Goal: Transaction & Acquisition: Purchase product/service

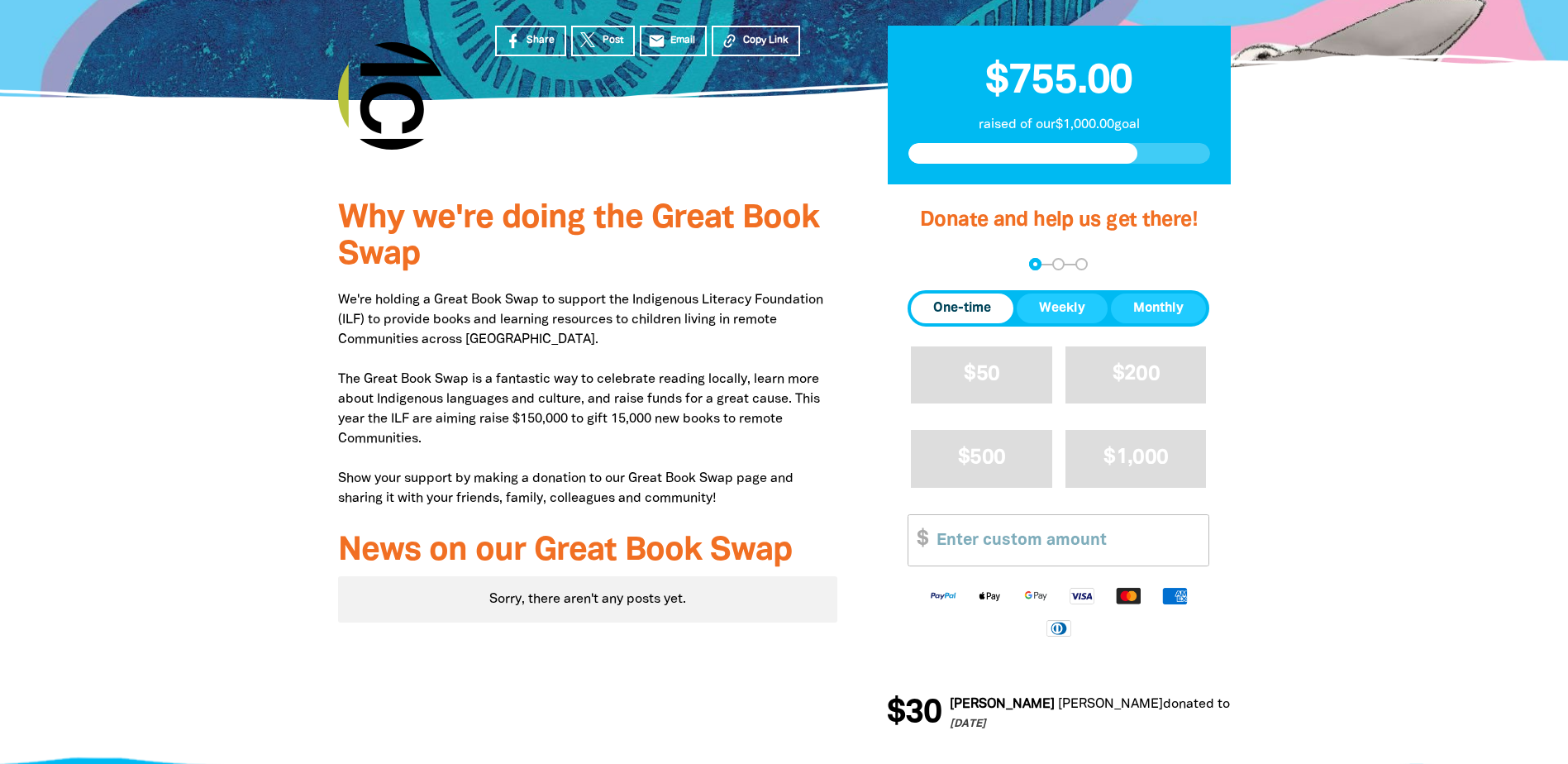
scroll to position [414, 0]
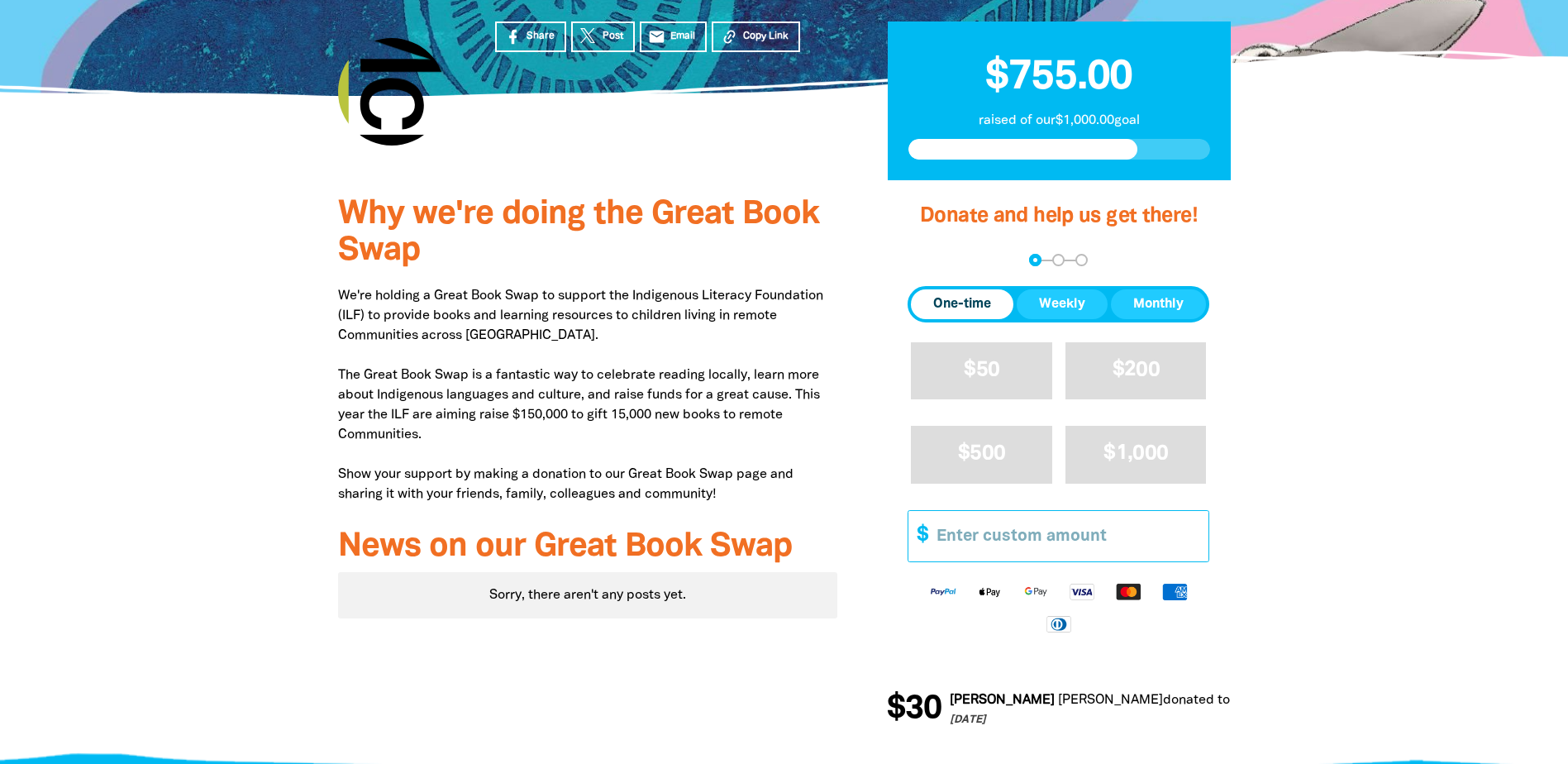
click at [1017, 510] on input "Other Amount" at bounding box center [1066, 535] width 283 height 51
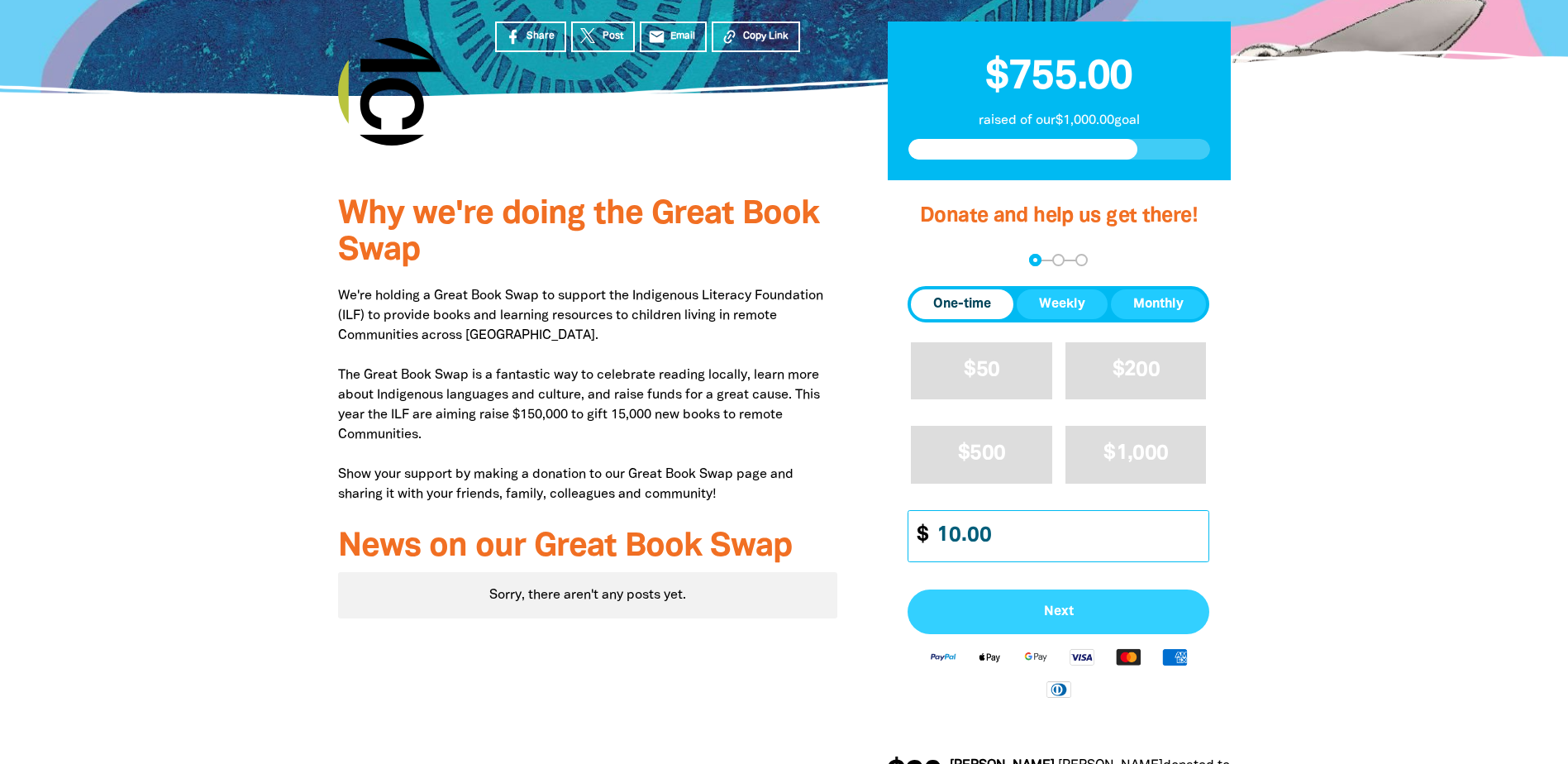
type input "10.00"
click at [1116, 605] on span "Next" at bounding box center [1058, 611] width 265 height 13
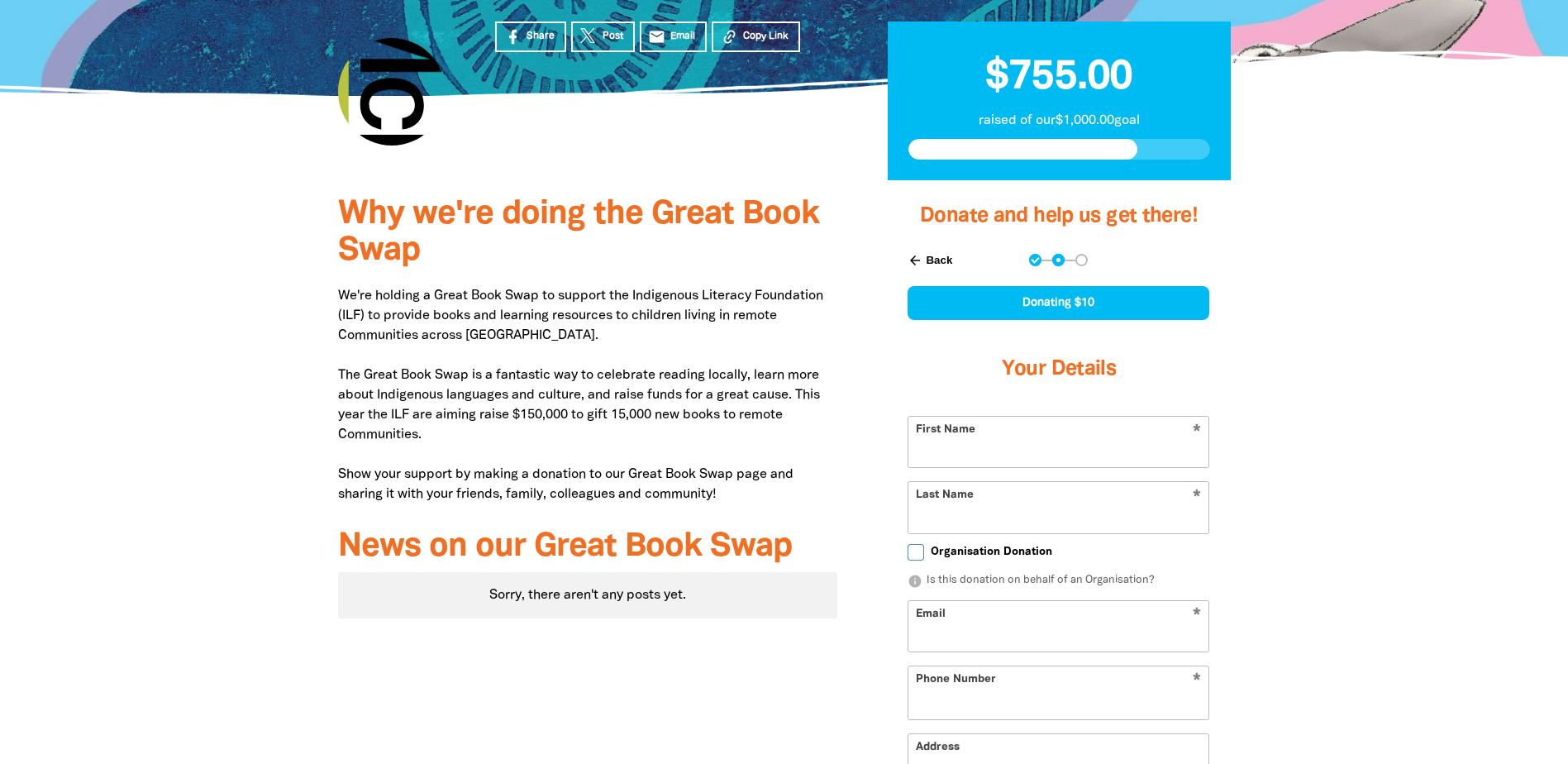
select select "AU"
click at [1022, 416] on input "First Name" at bounding box center [1058, 441] width 300 height 51
type input "[PERSON_NAME]"
type input "Kaur"
click at [1011, 601] on input "Email" at bounding box center [1058, 626] width 300 height 51
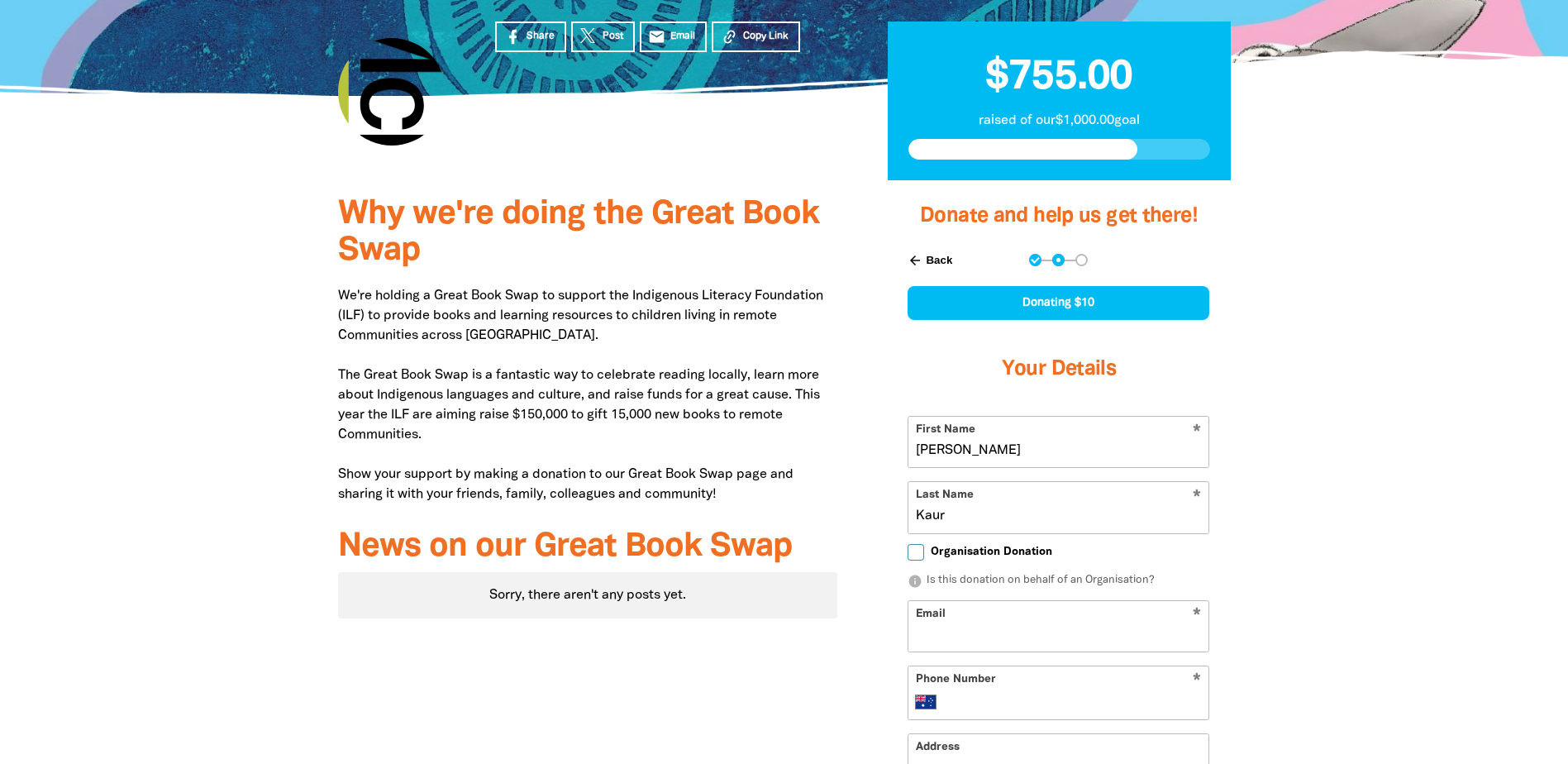
type input "[EMAIL_ADDRESS][DOMAIN_NAME]"
type input "[PHONE_NUMBER]"
type input "[STREET_ADDRESS]"
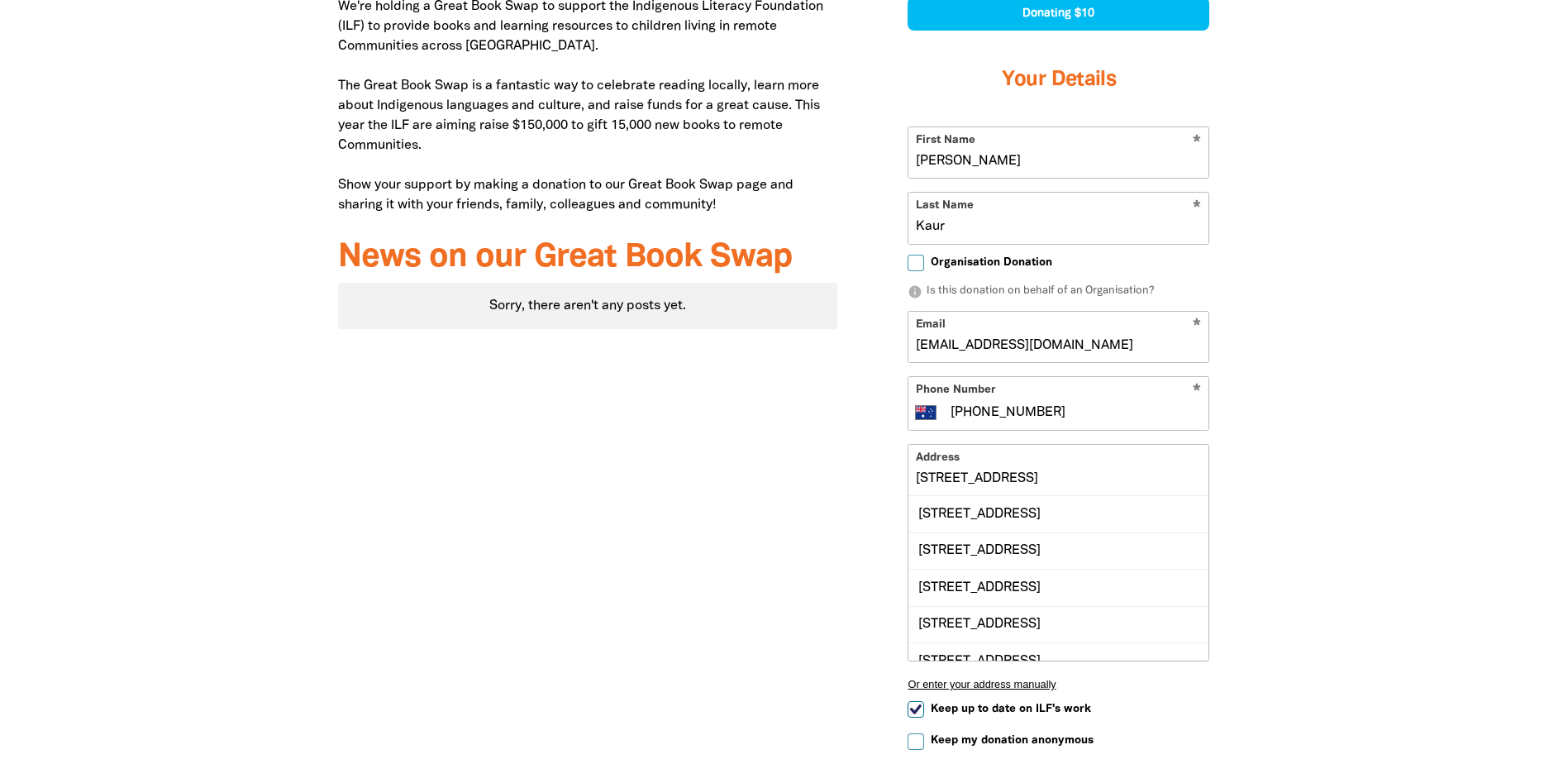
scroll to position [744, 0]
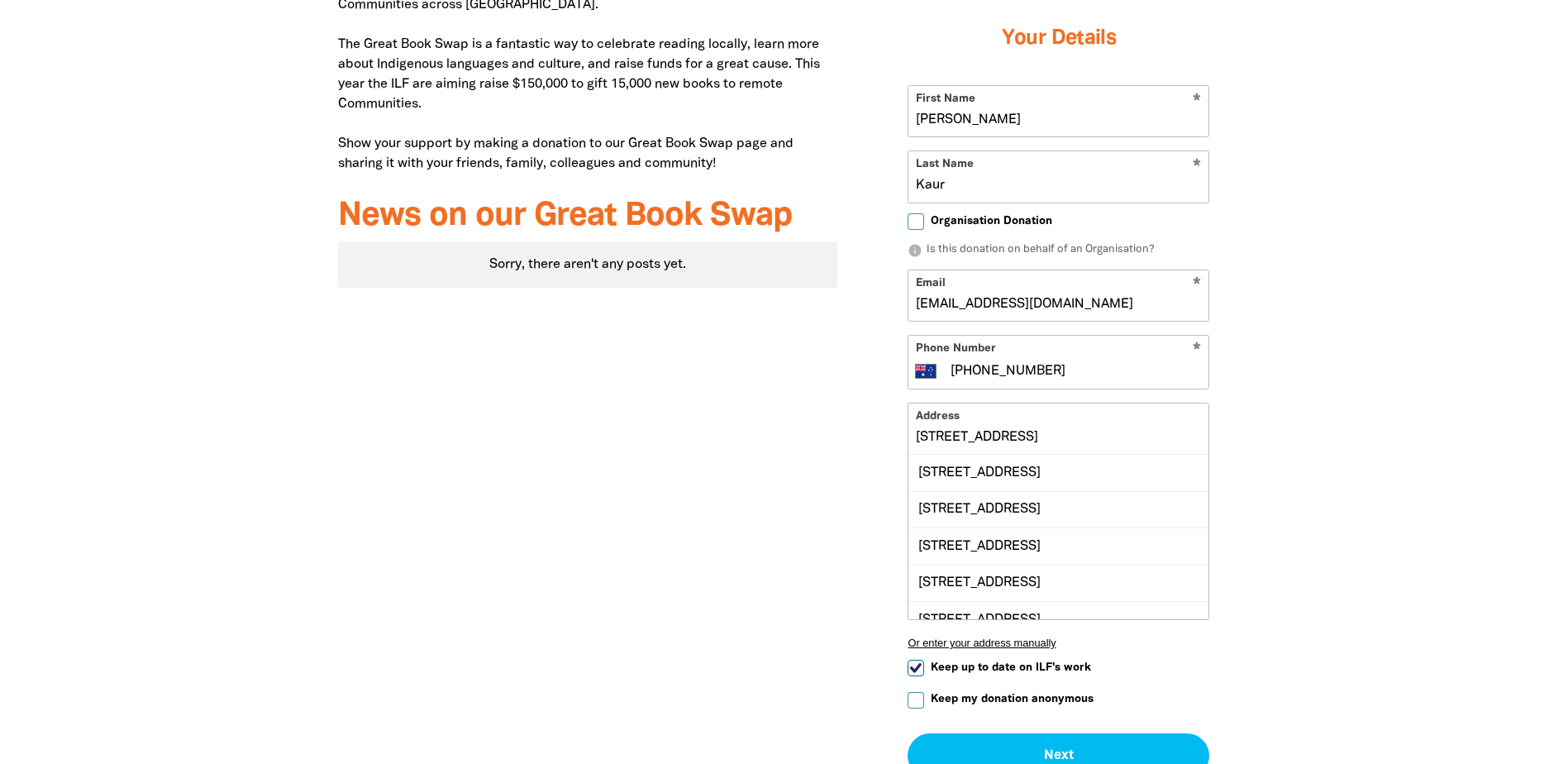
click at [1002, 403] on input "[STREET_ADDRESS]" at bounding box center [1058, 428] width 300 height 51
click at [666, 500] on div "Why we're doing the Great Book Swap We're holding a Great Book Swap to support …" at bounding box center [588, 375] width 550 height 1053
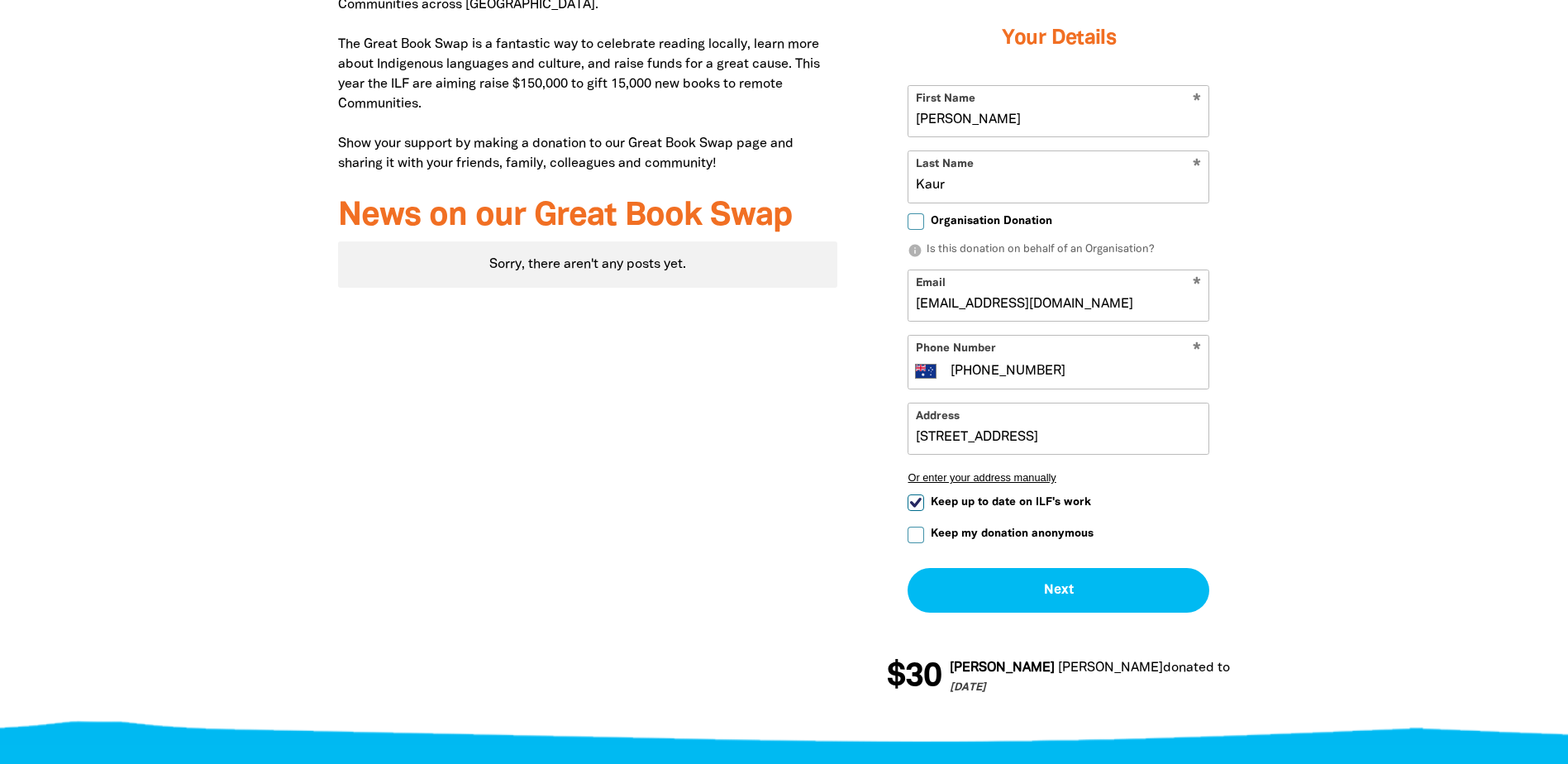
click at [918, 494] on input "Keep up to date on ILF's work" at bounding box center [915, 502] width 16 height 16
checkbox input "false"
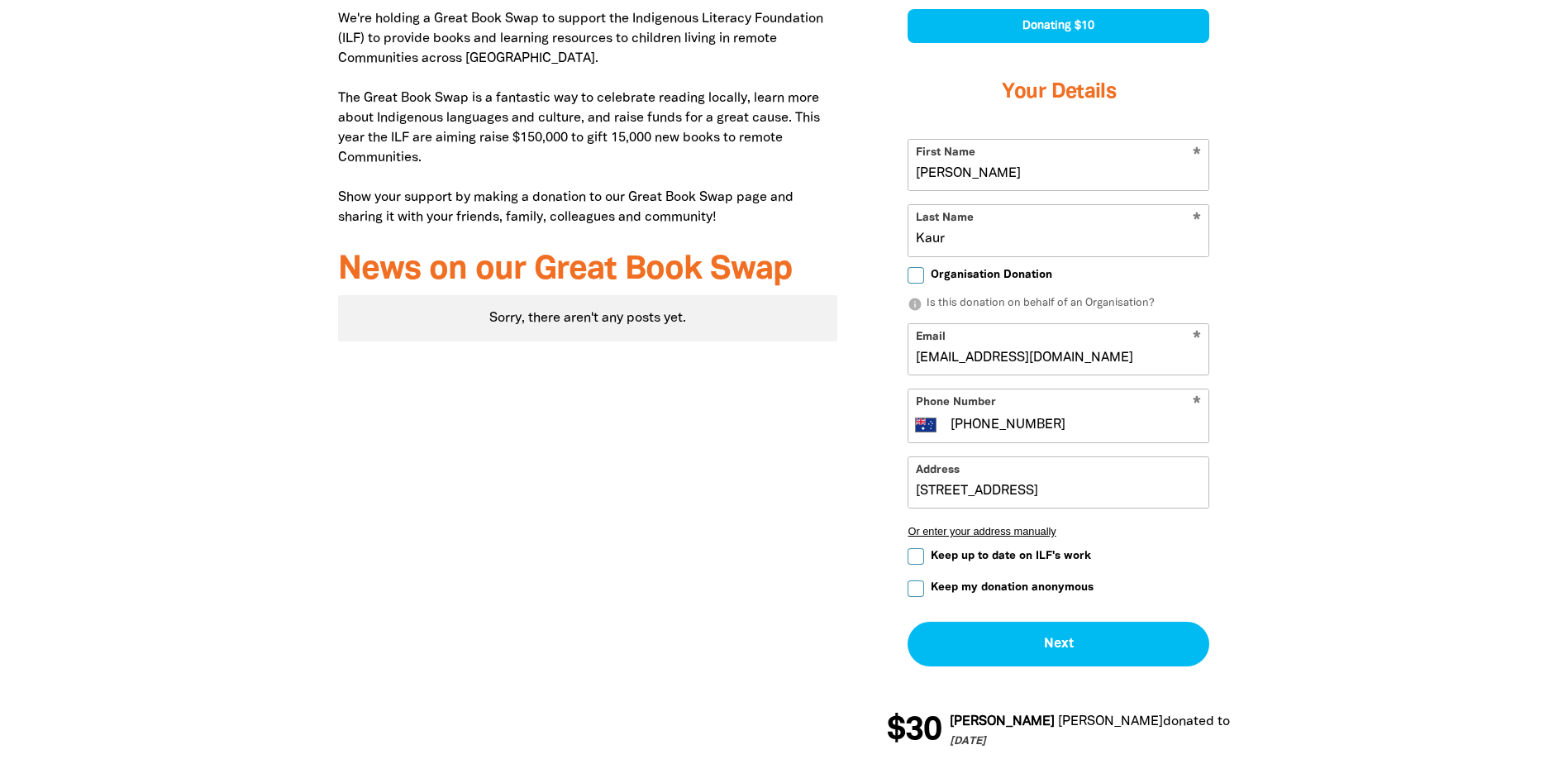
scroll to position [661, 0]
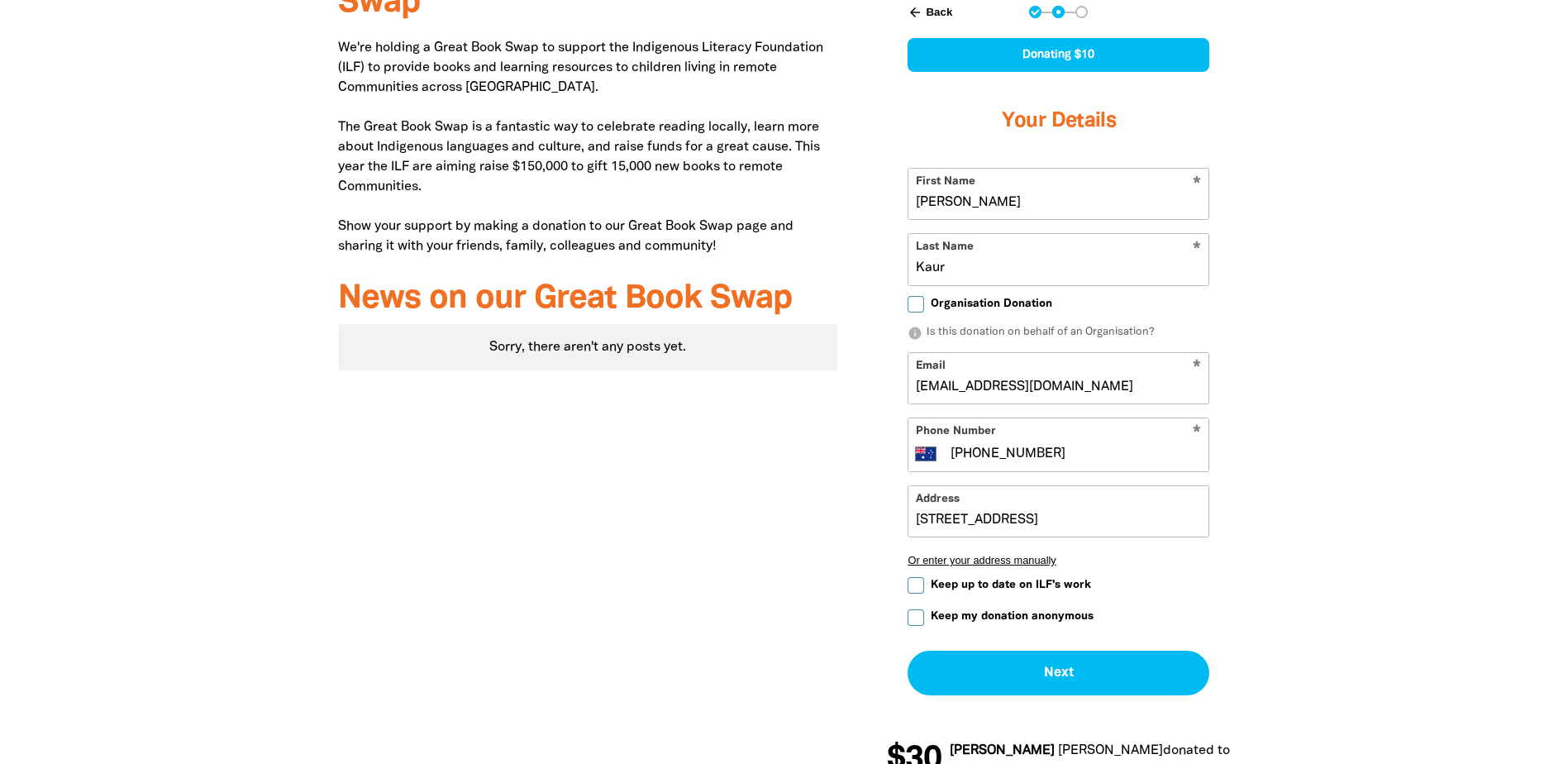
click at [917, 609] on input "Keep my donation anonymous" at bounding box center [915, 617] width 16 height 16
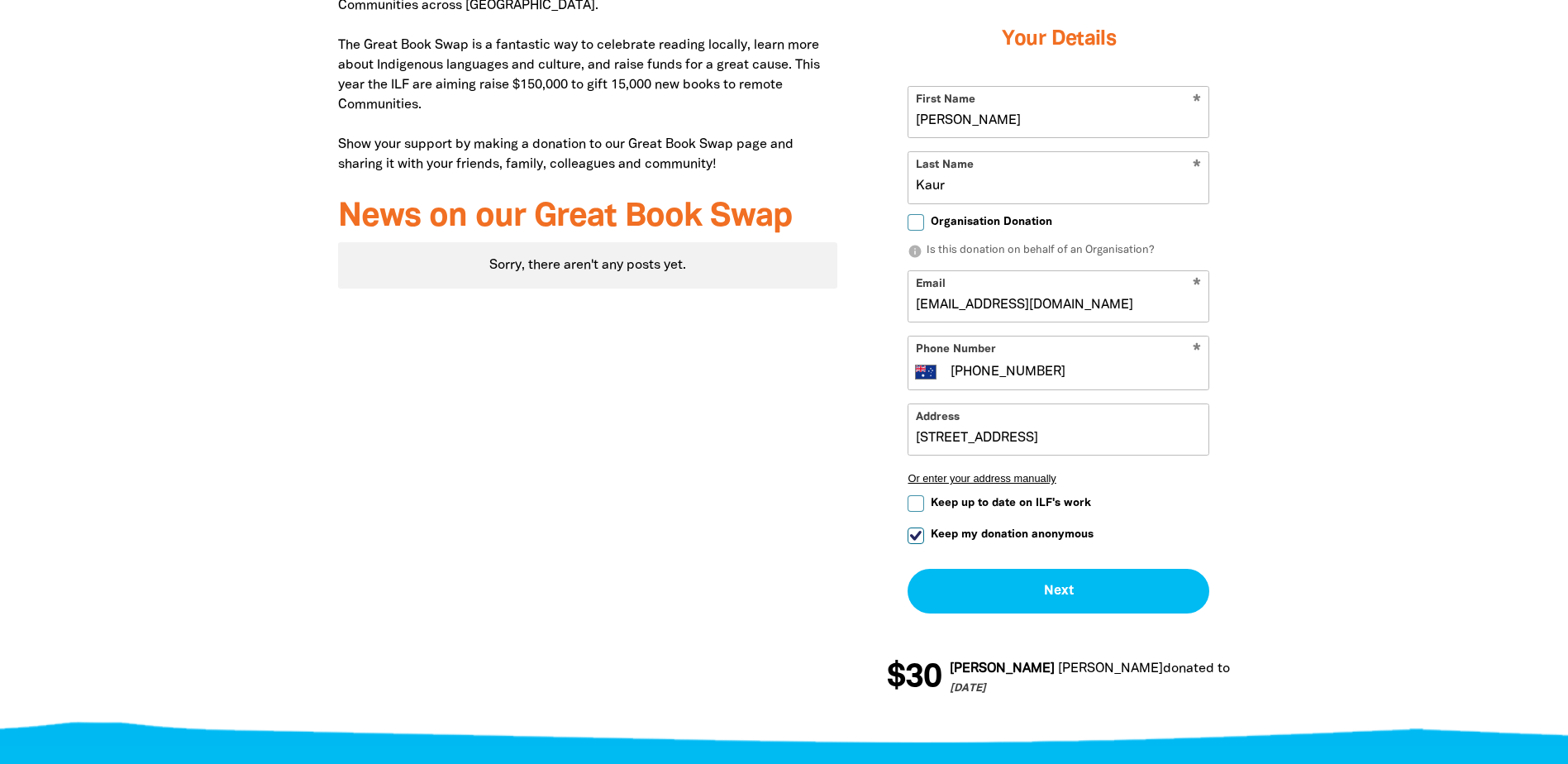
scroll to position [744, 0]
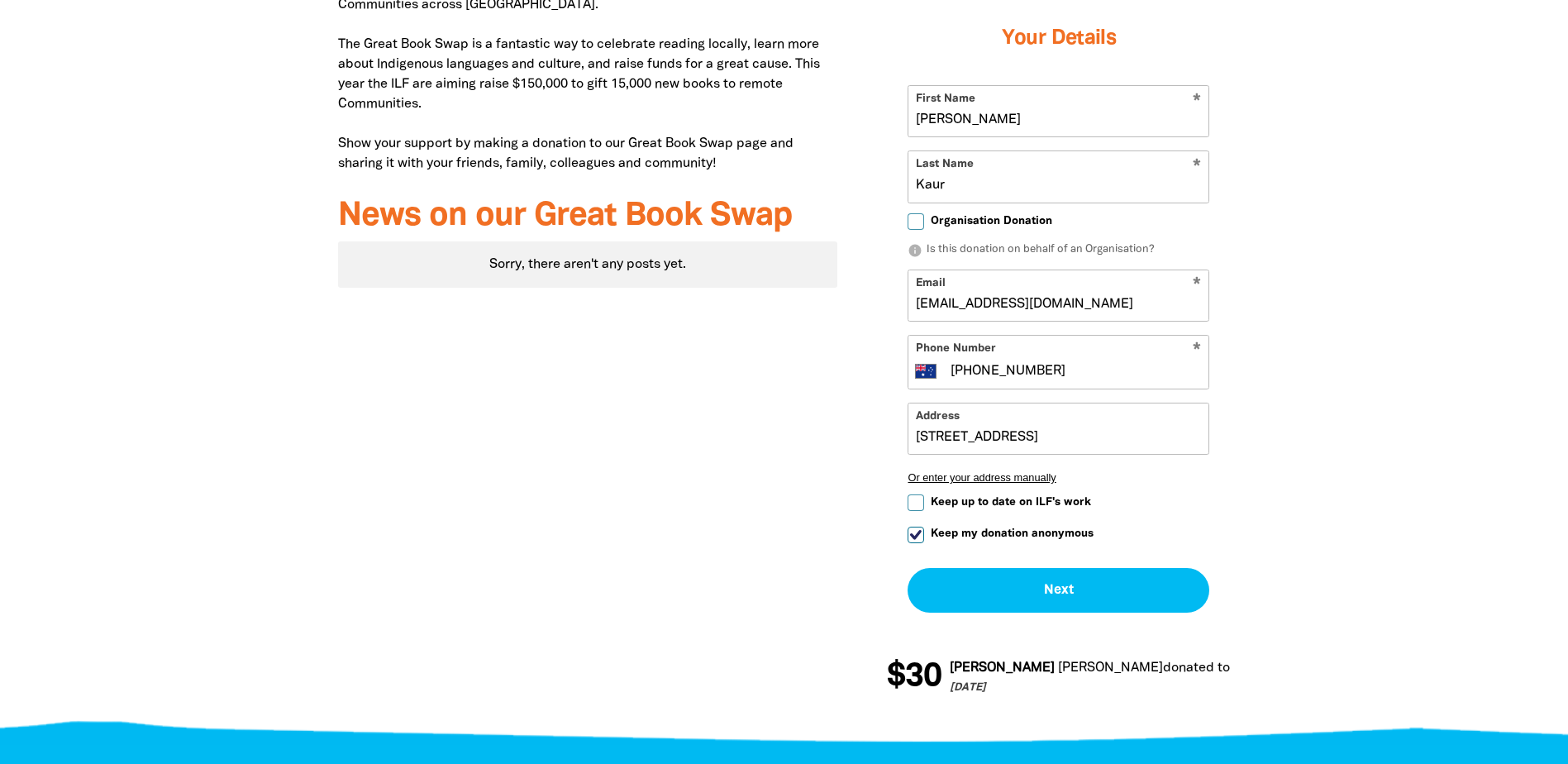
click at [912, 527] on input "Keep my donation anonymous" at bounding box center [915, 534] width 16 height 16
checkbox input "false"
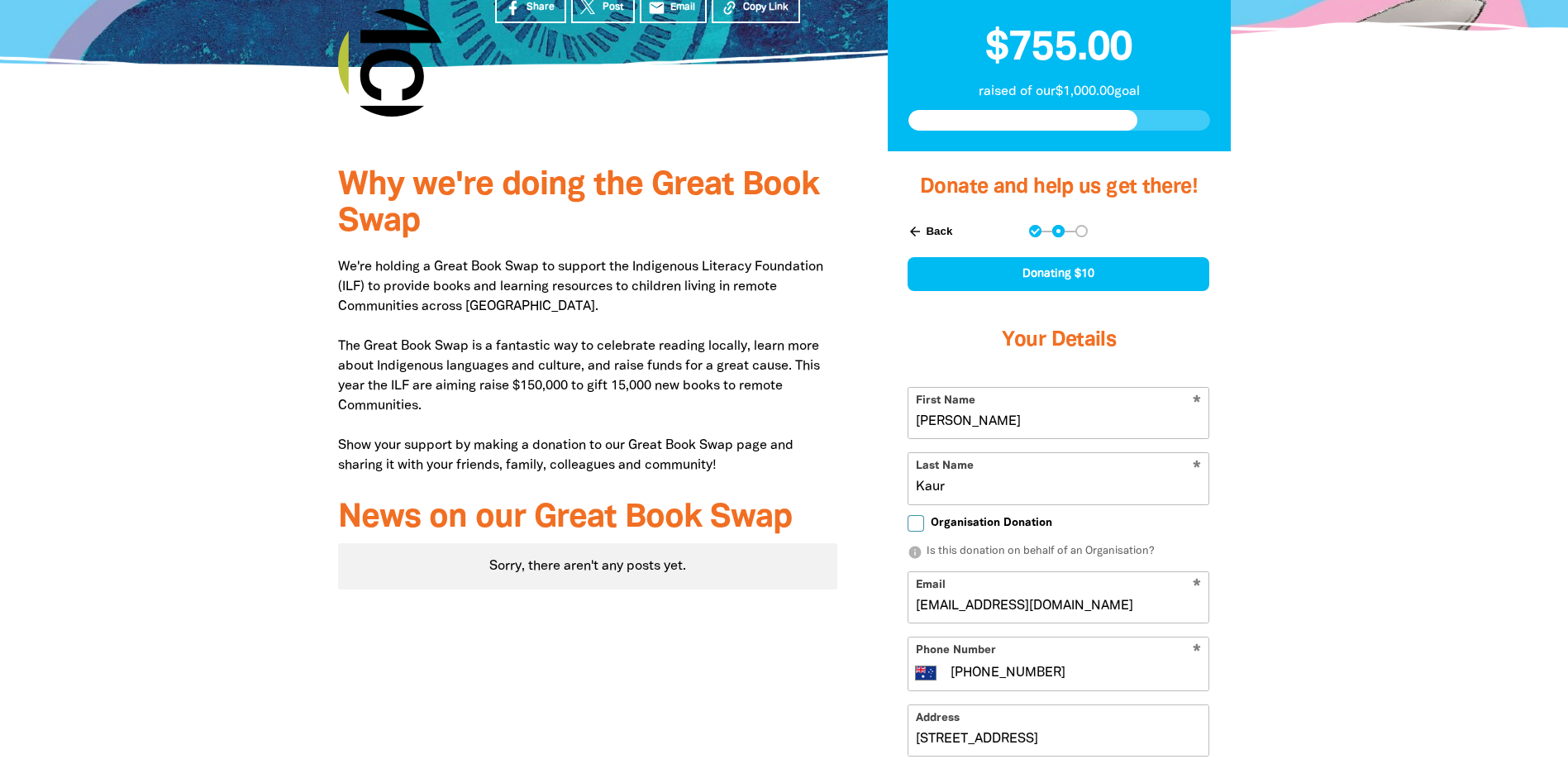
scroll to position [414, 0]
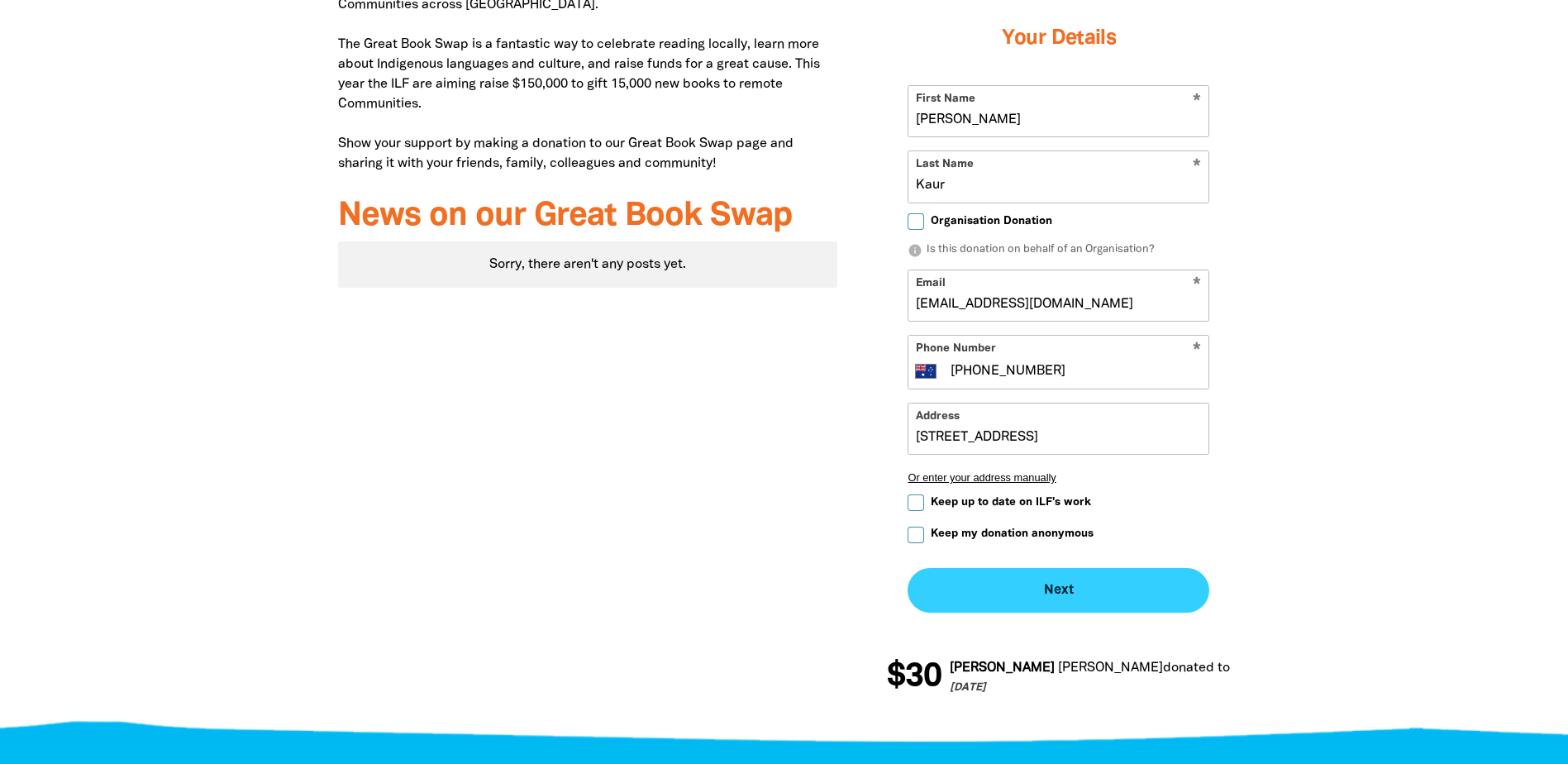
click at [1034, 568] on button "Next chevron_right" at bounding box center [1058, 590] width 301 height 45
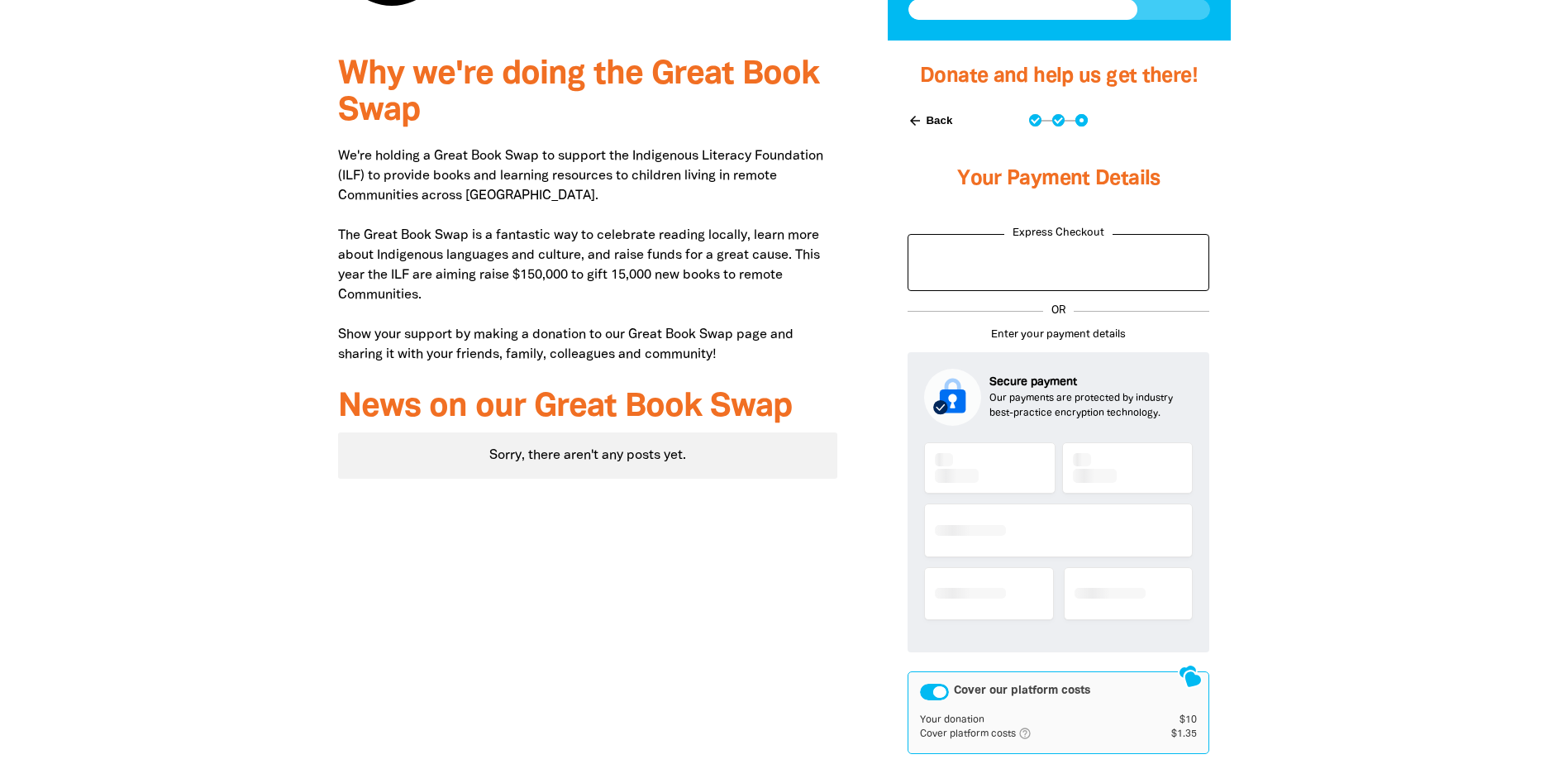
scroll to position [541, 0]
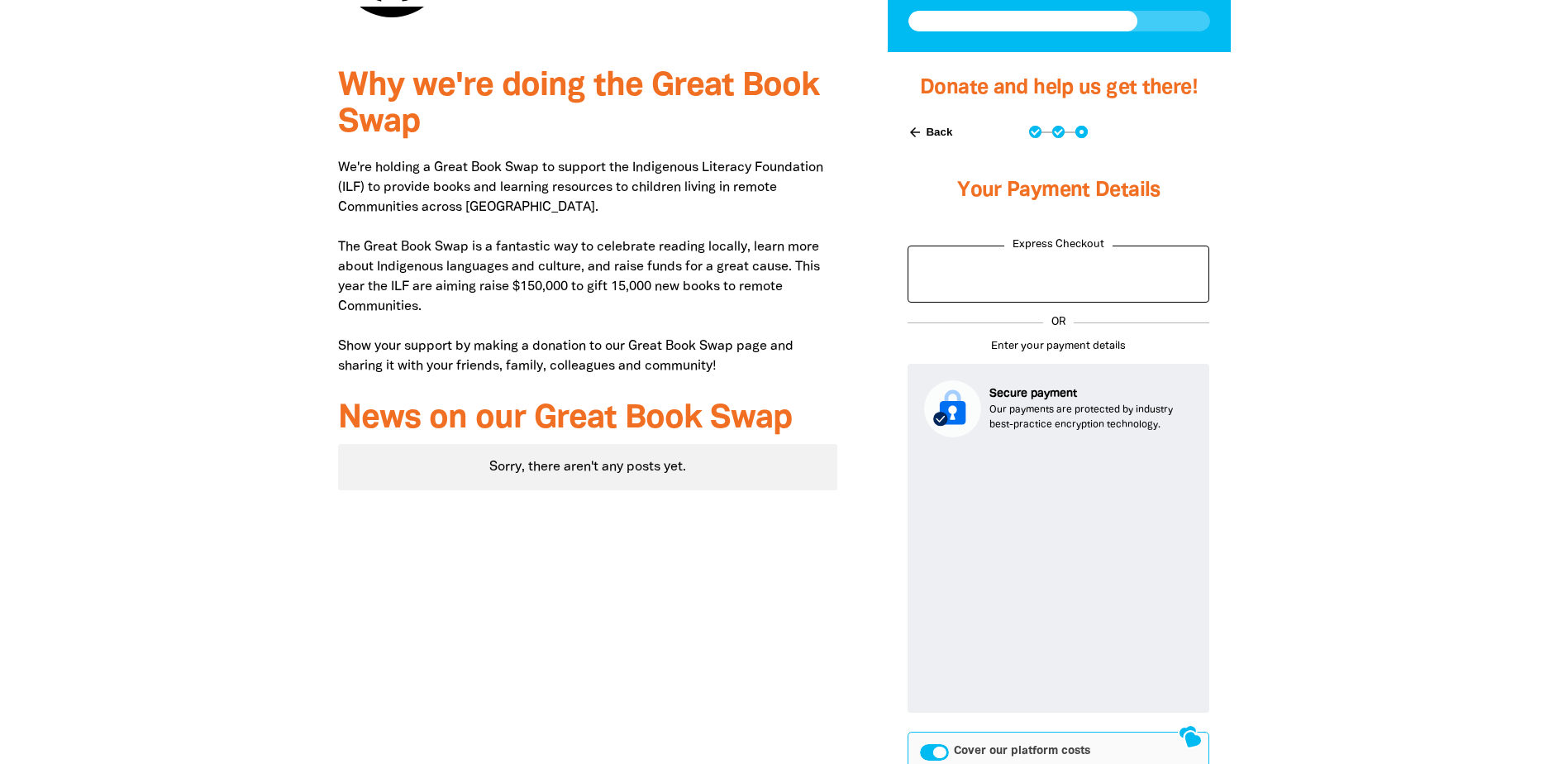
click at [702, 609] on div "Why we're doing the Great Book Swap We're holding a Great Book Swap to support …" at bounding box center [588, 544] width 550 height 984
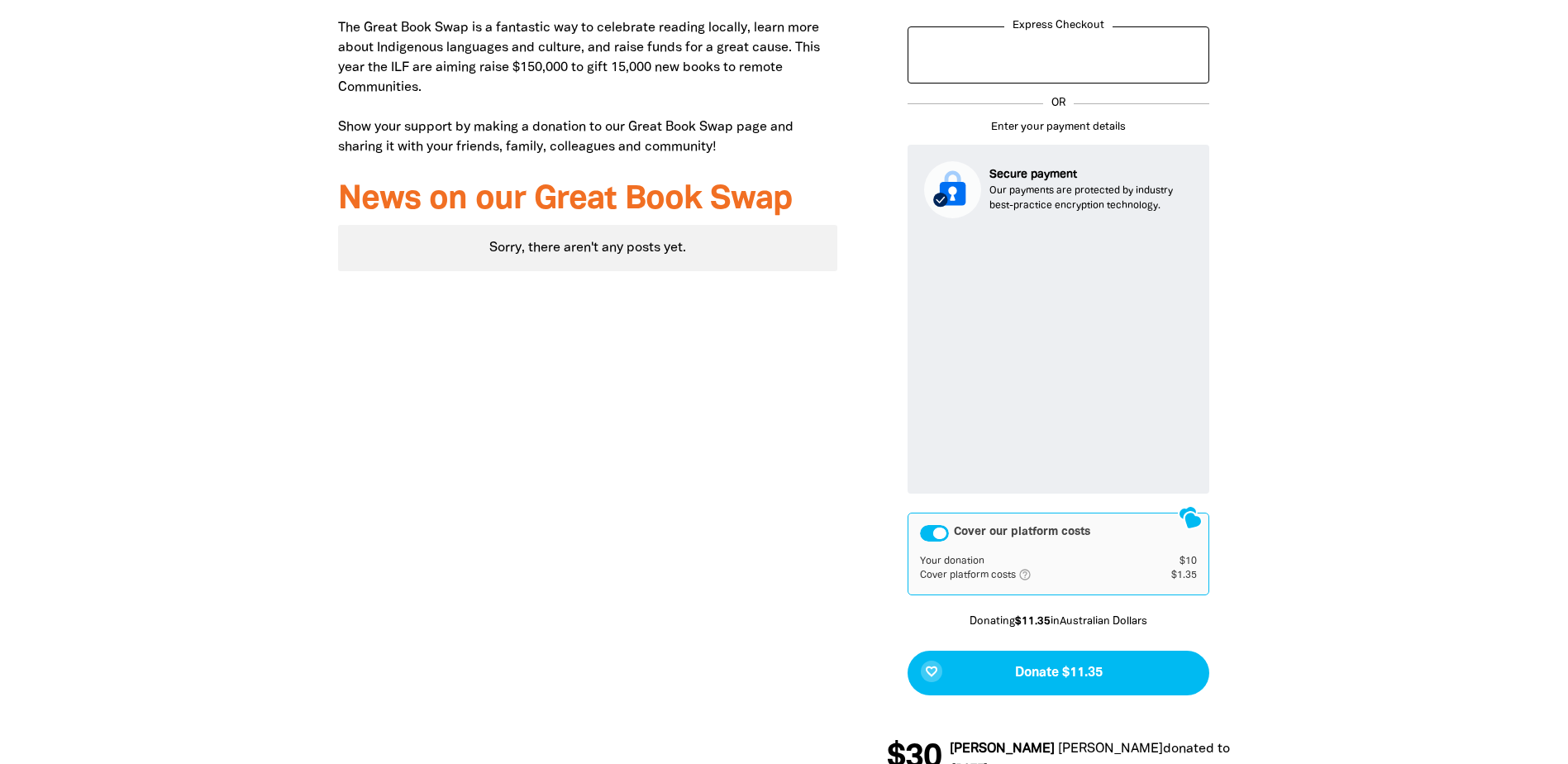
scroll to position [790, 0]
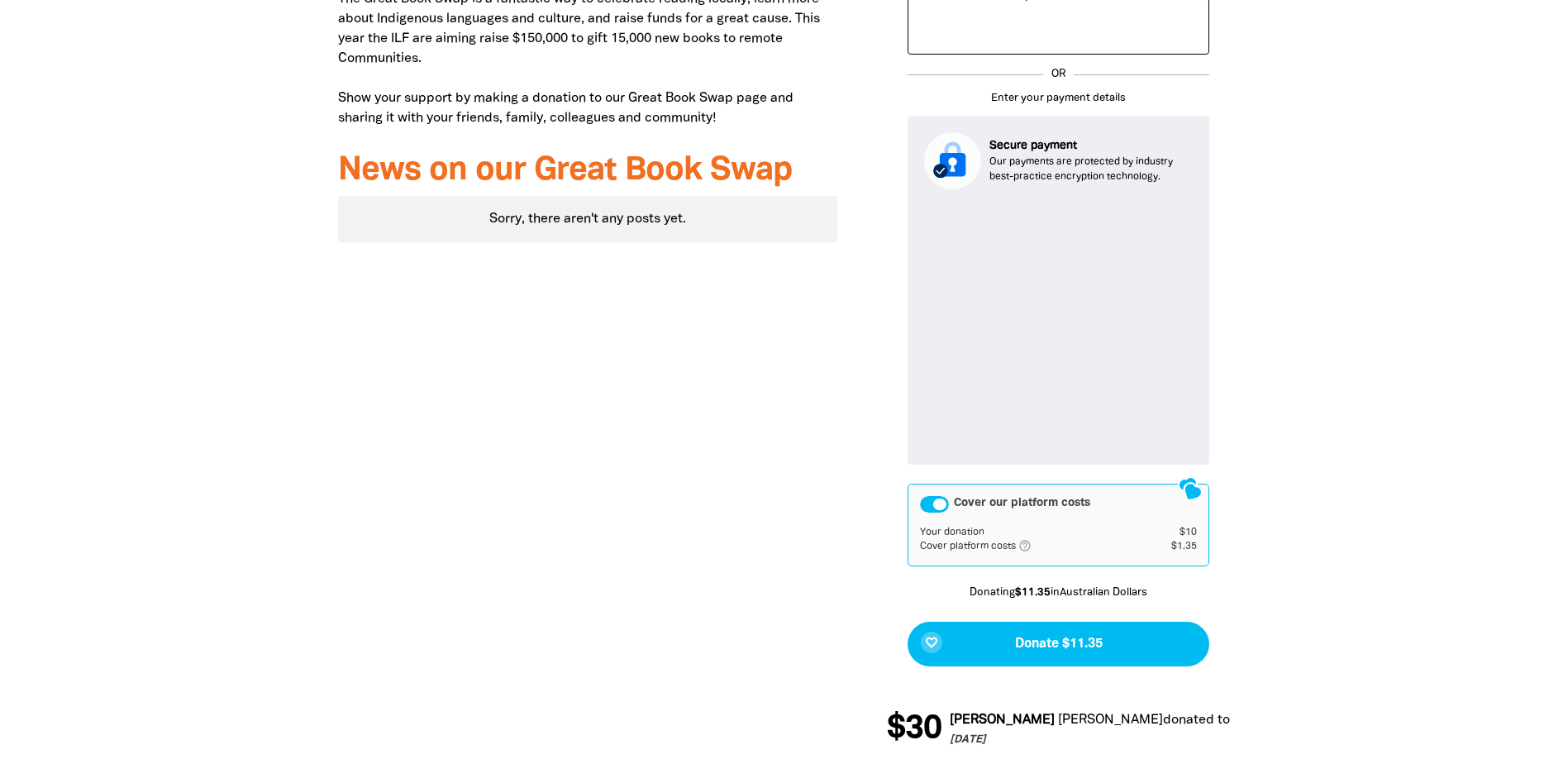
click at [932, 496] on div "Cover our platform costs" at bounding box center [934, 504] width 29 height 16
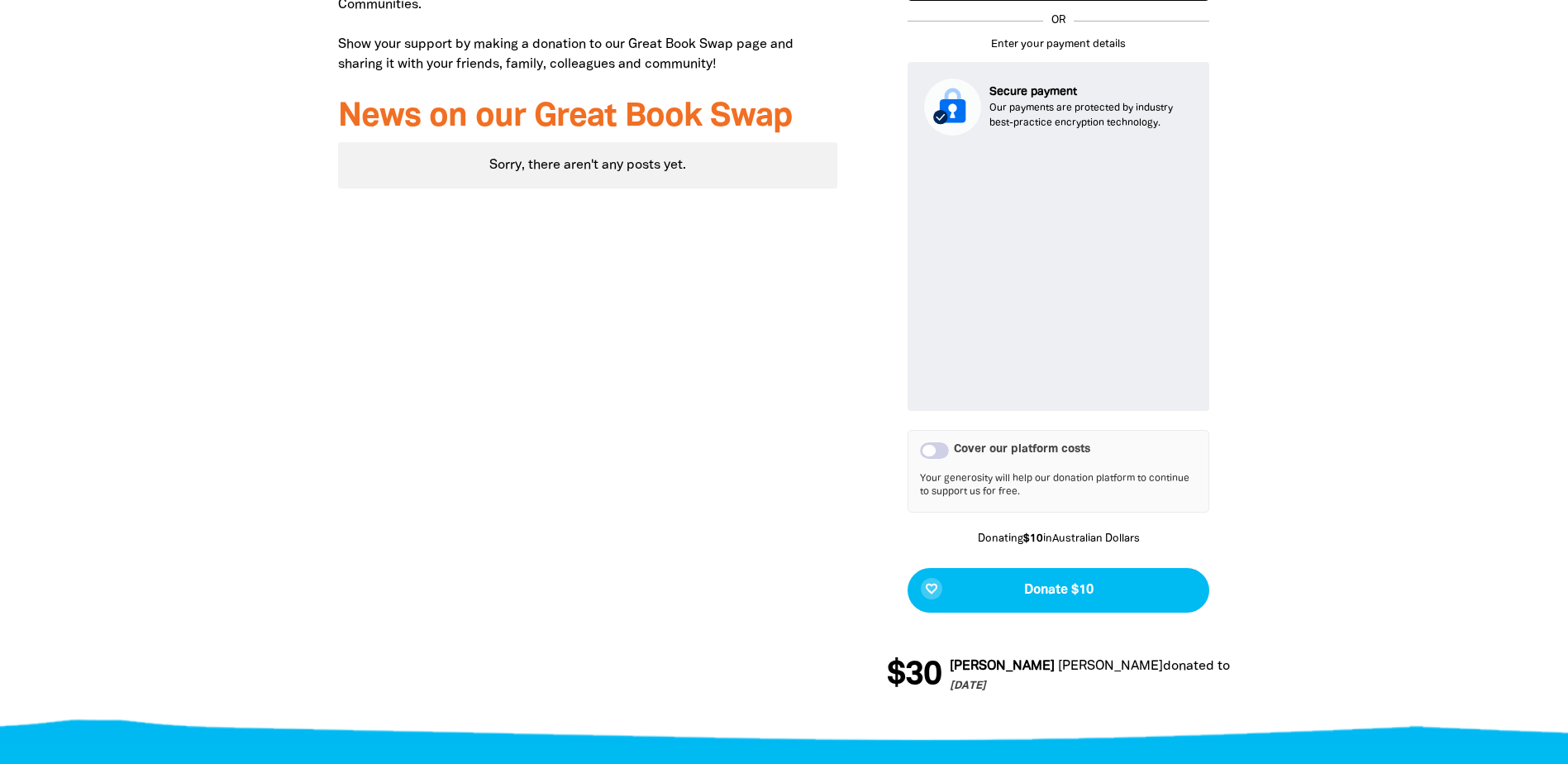
scroll to position [872, 0]
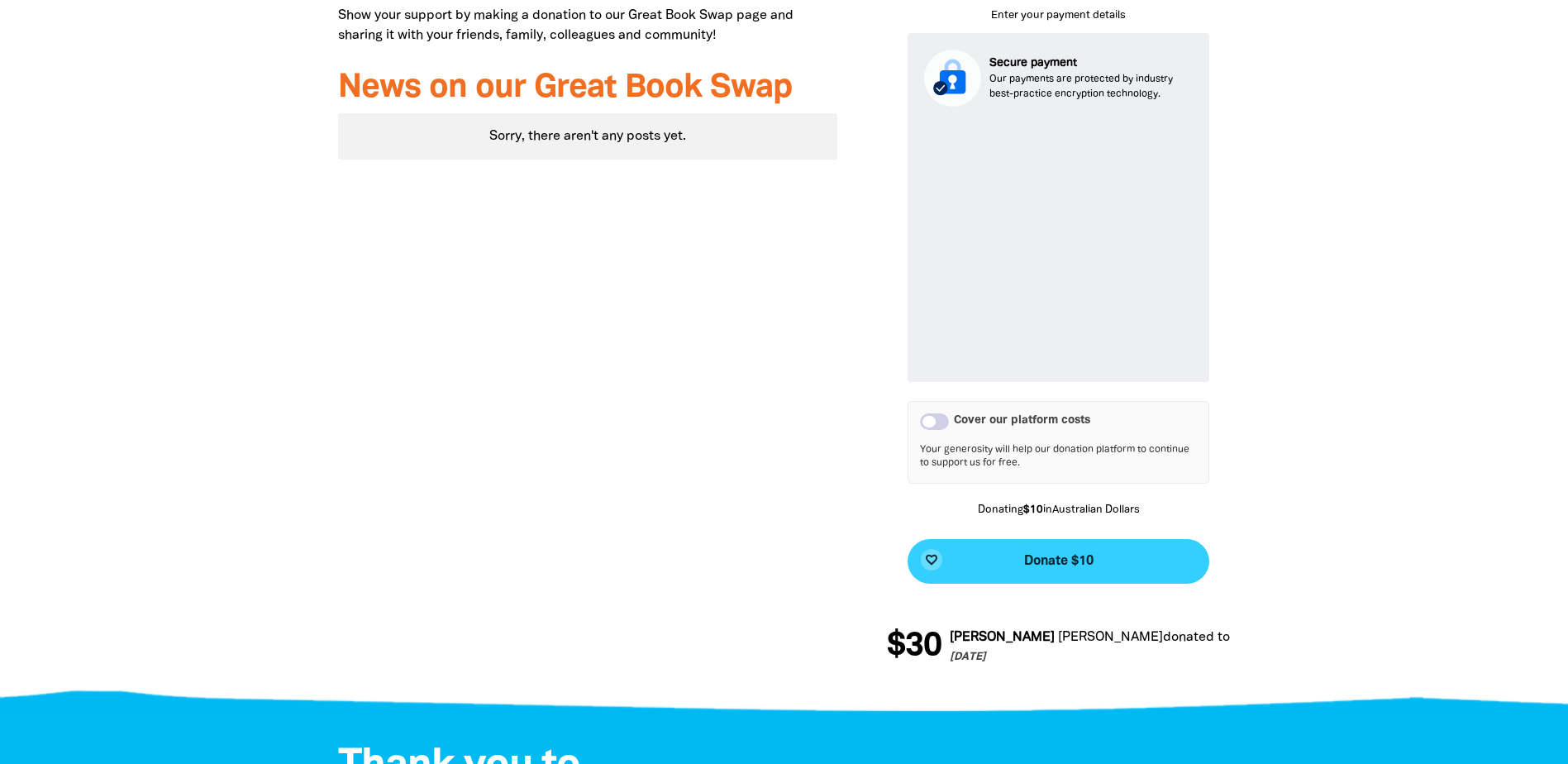
click at [1054, 555] on span "Donate $10" at bounding box center [1058, 561] width 69 height 13
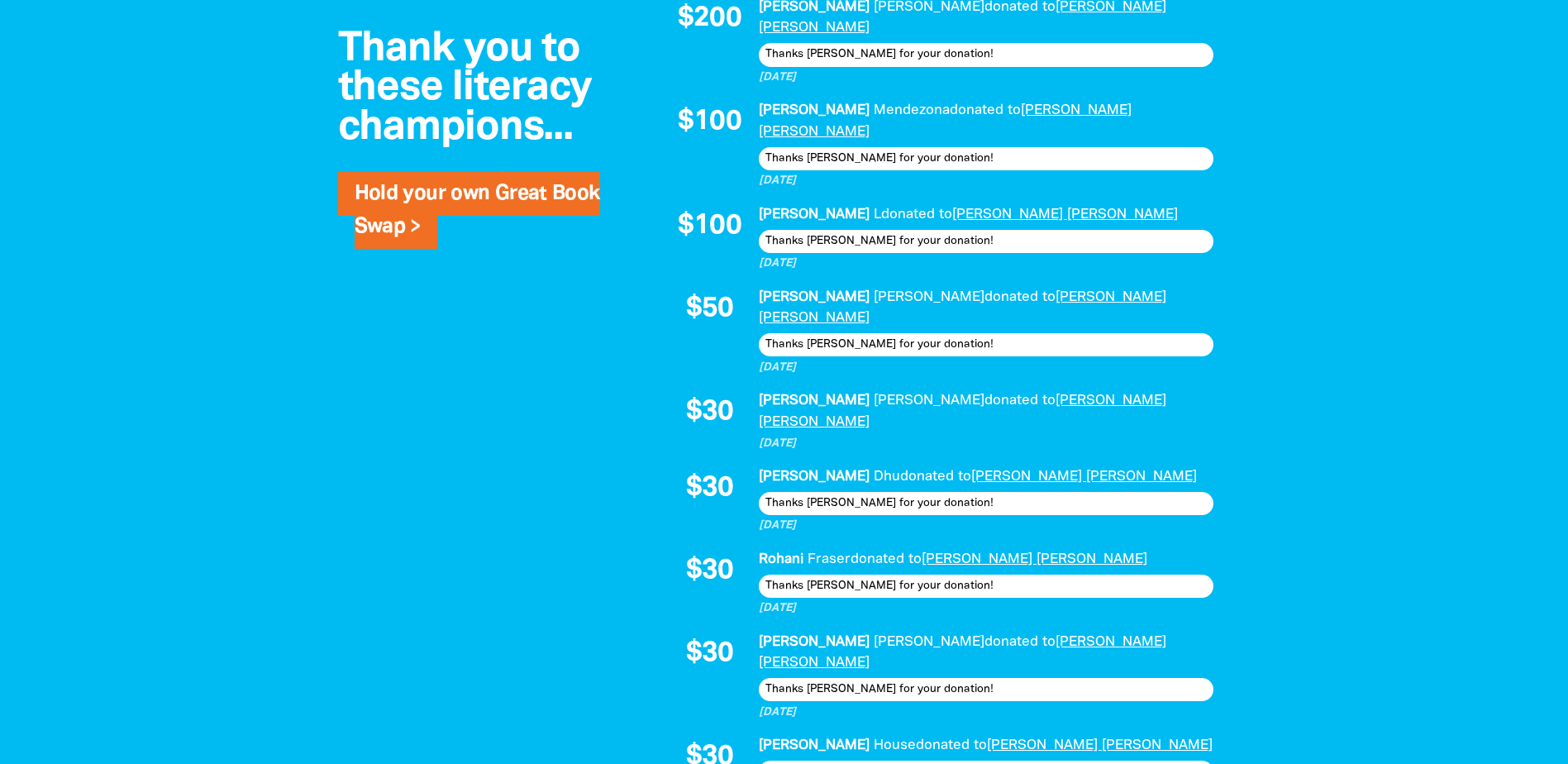
scroll to position [1527, 0]
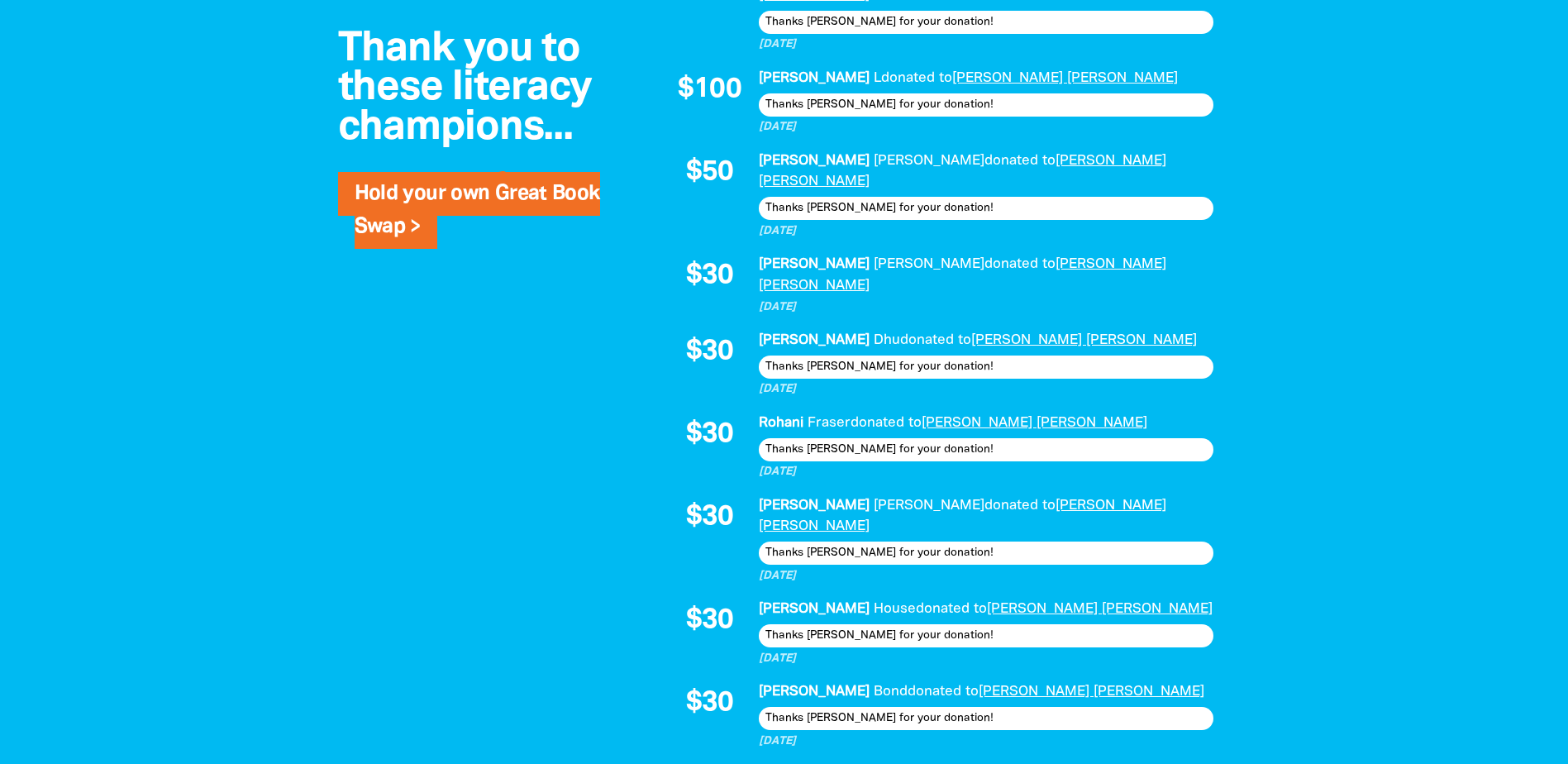
click at [1216, 763] on icon "chevron_right" at bounding box center [1217, 778] width 20 height 20
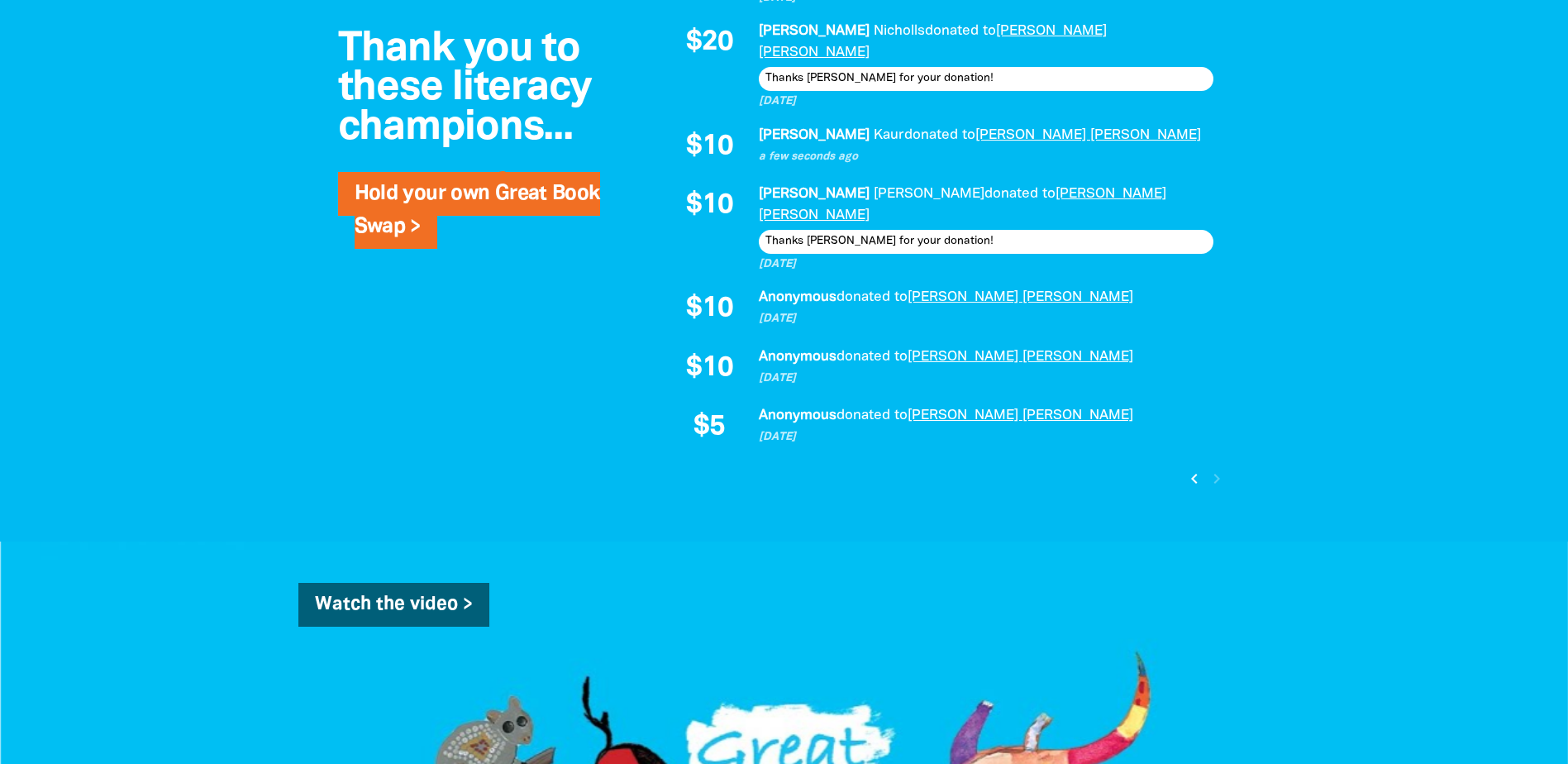
scroll to position [1576, 0]
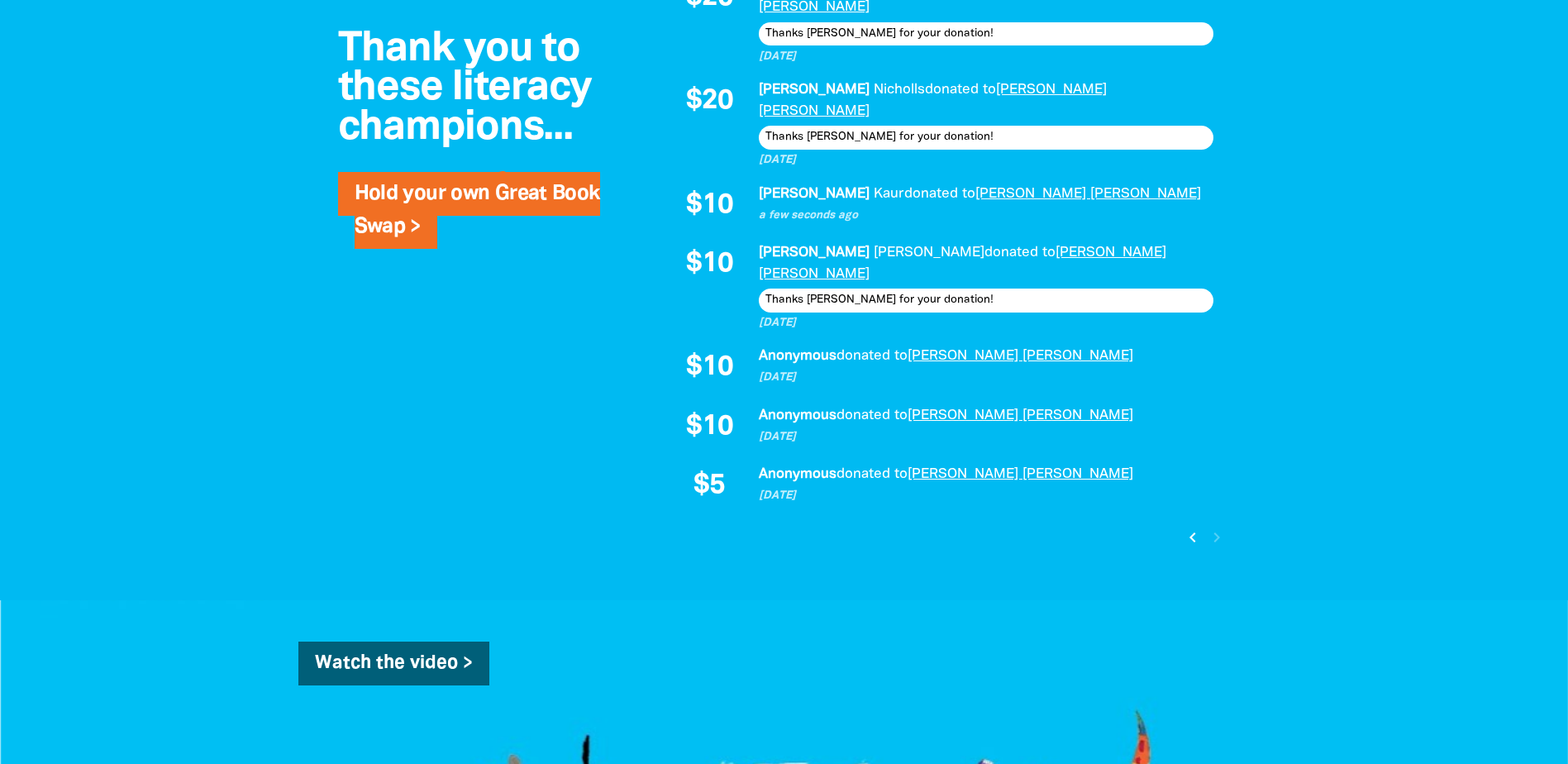
click at [1192, 528] on icon "chevron_left" at bounding box center [1192, 537] width 20 height 20
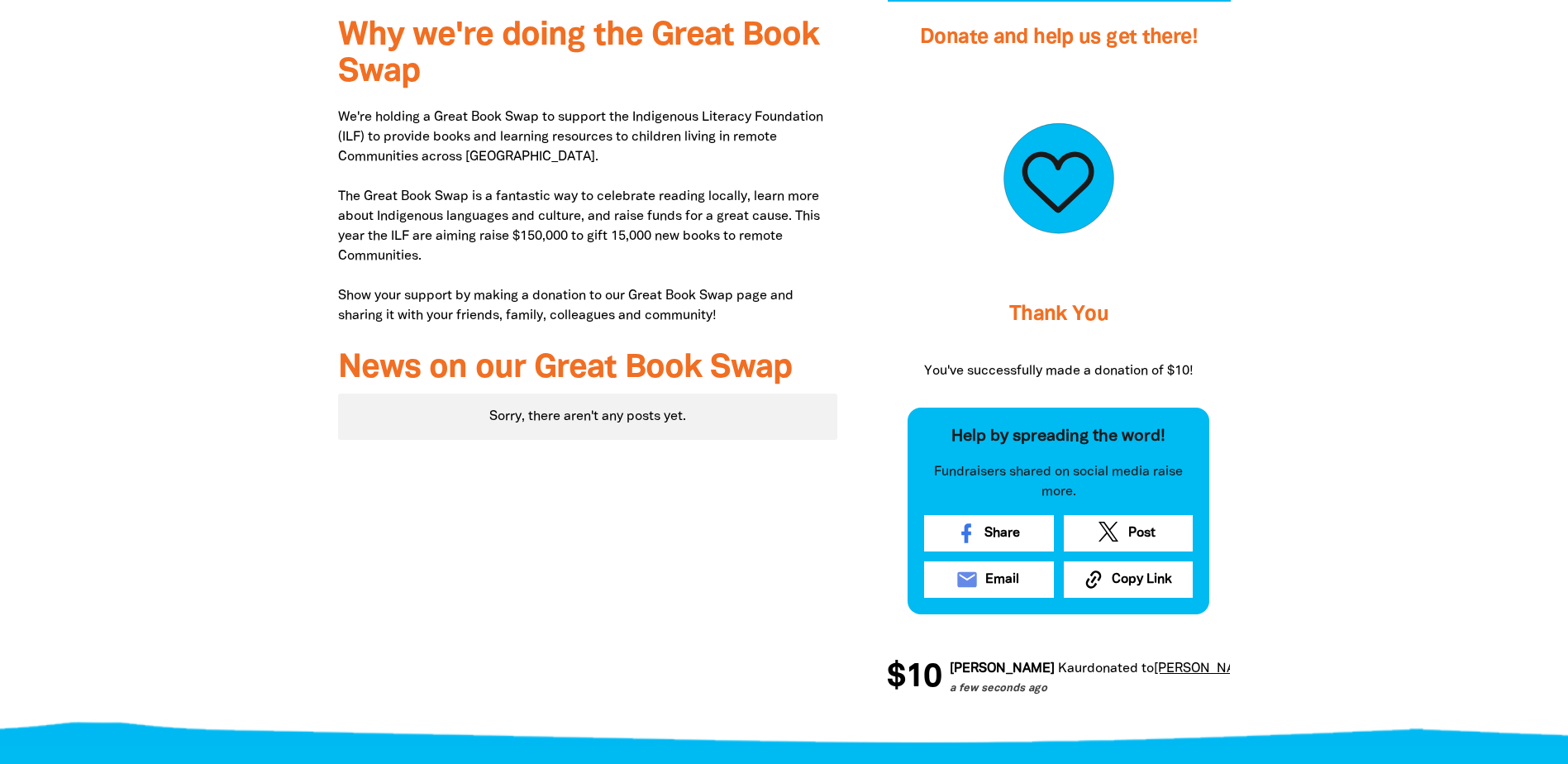
scroll to position [200, 0]
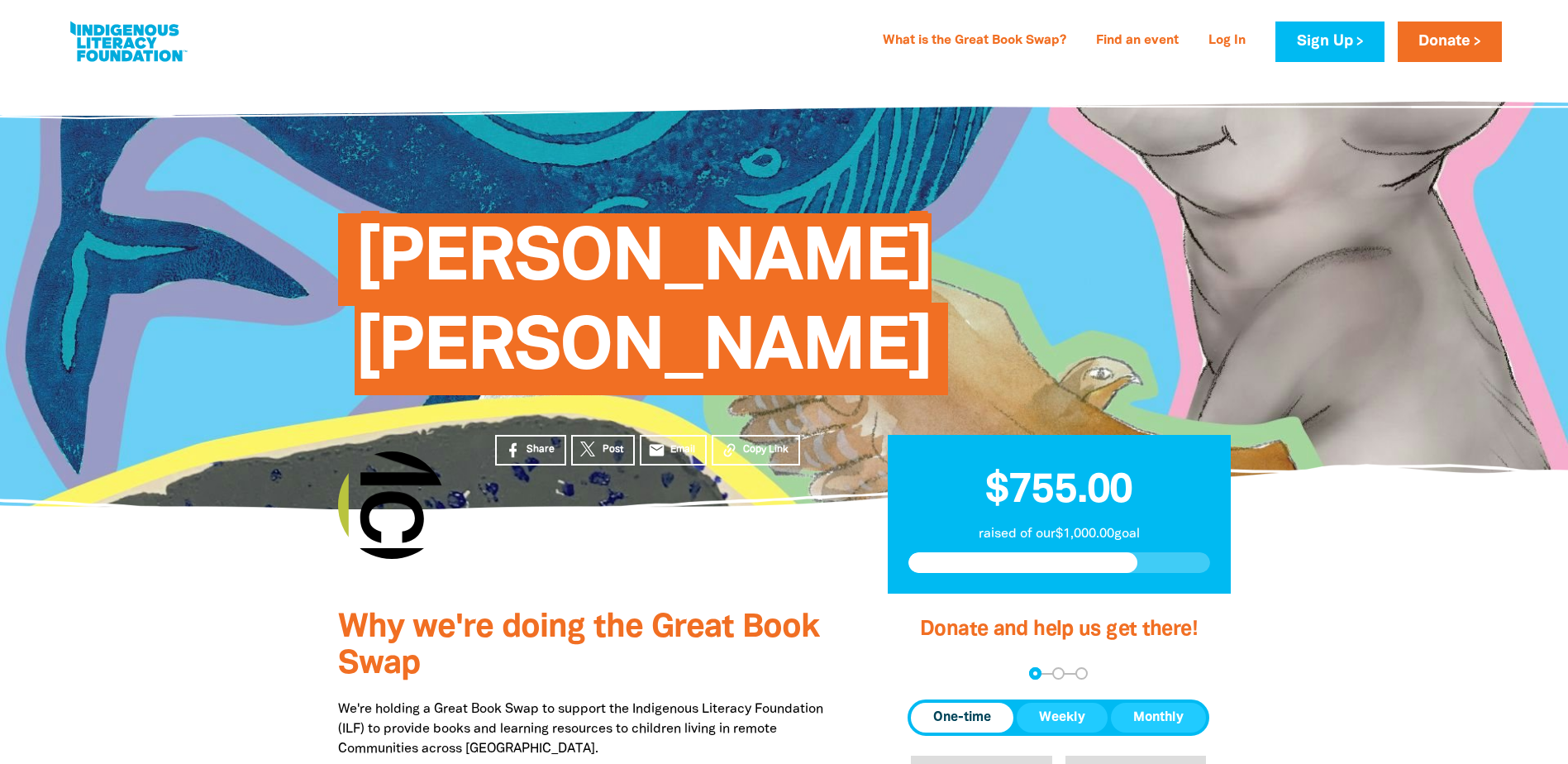
scroll to position [331, 0]
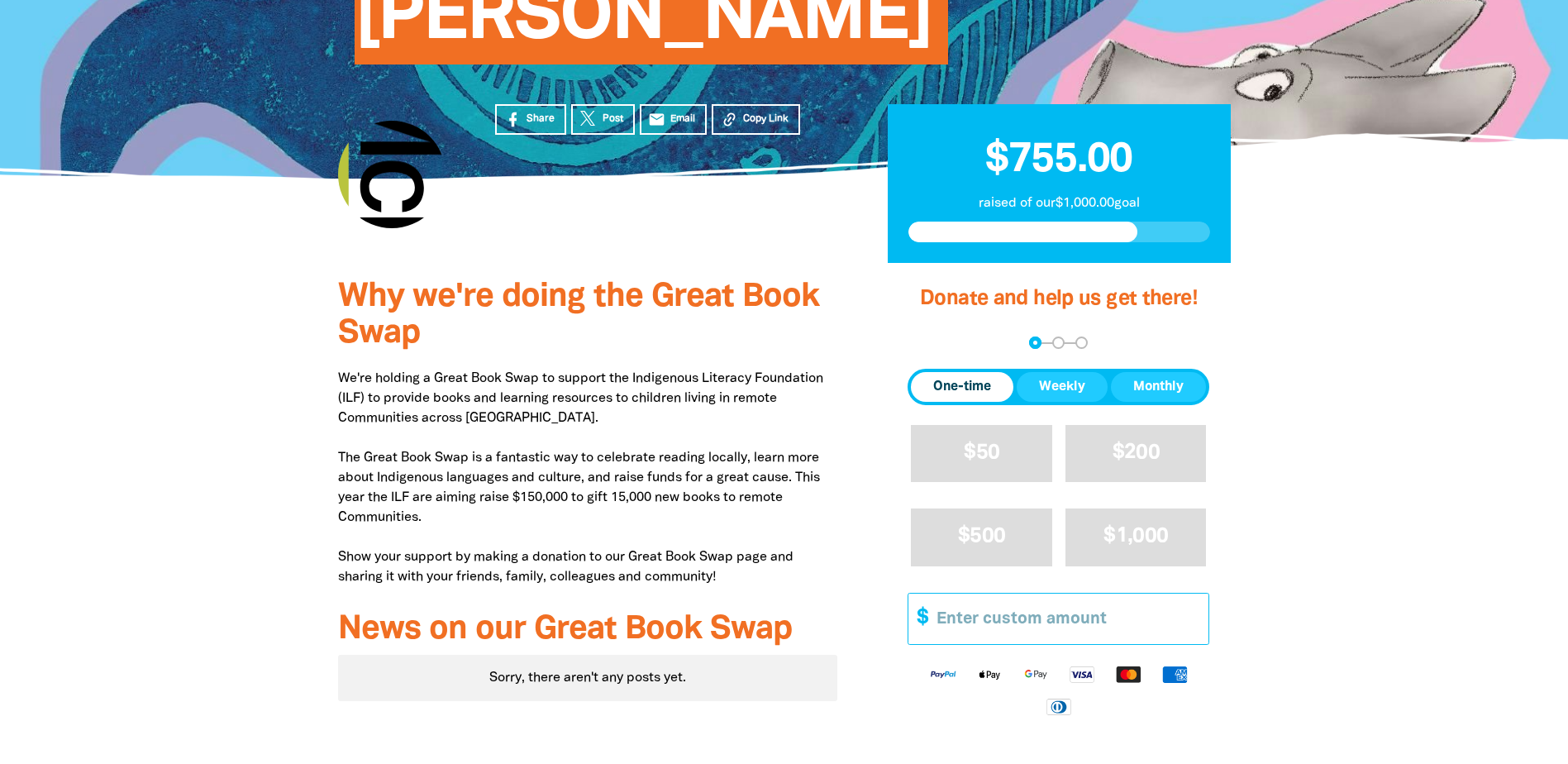
click at [981, 594] on input "Other Amount" at bounding box center [1066, 618] width 283 height 51
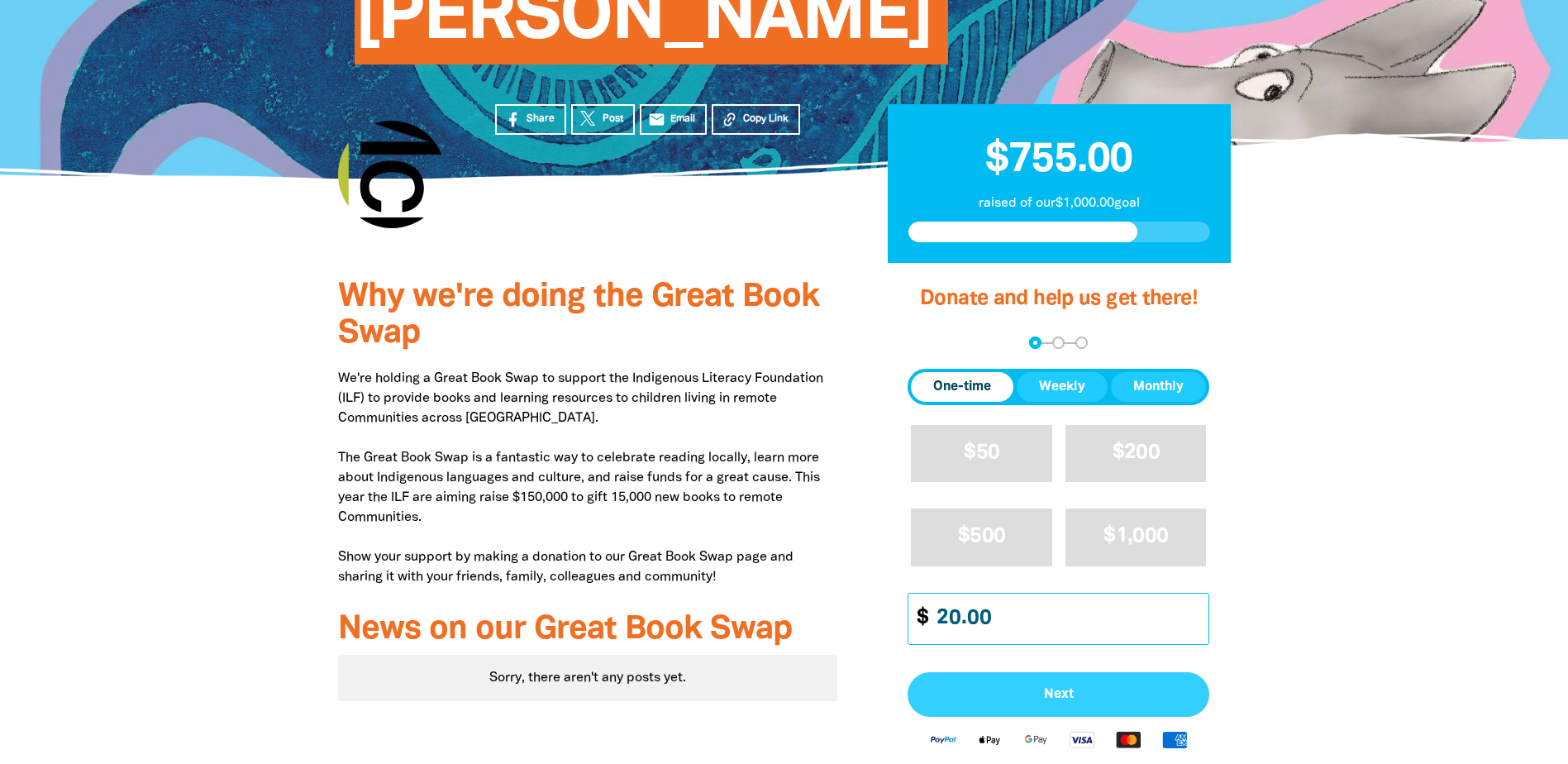
type input "20.00"
click at [1015, 688] on span "Next" at bounding box center [1058, 694] width 265 height 13
select select "AU"
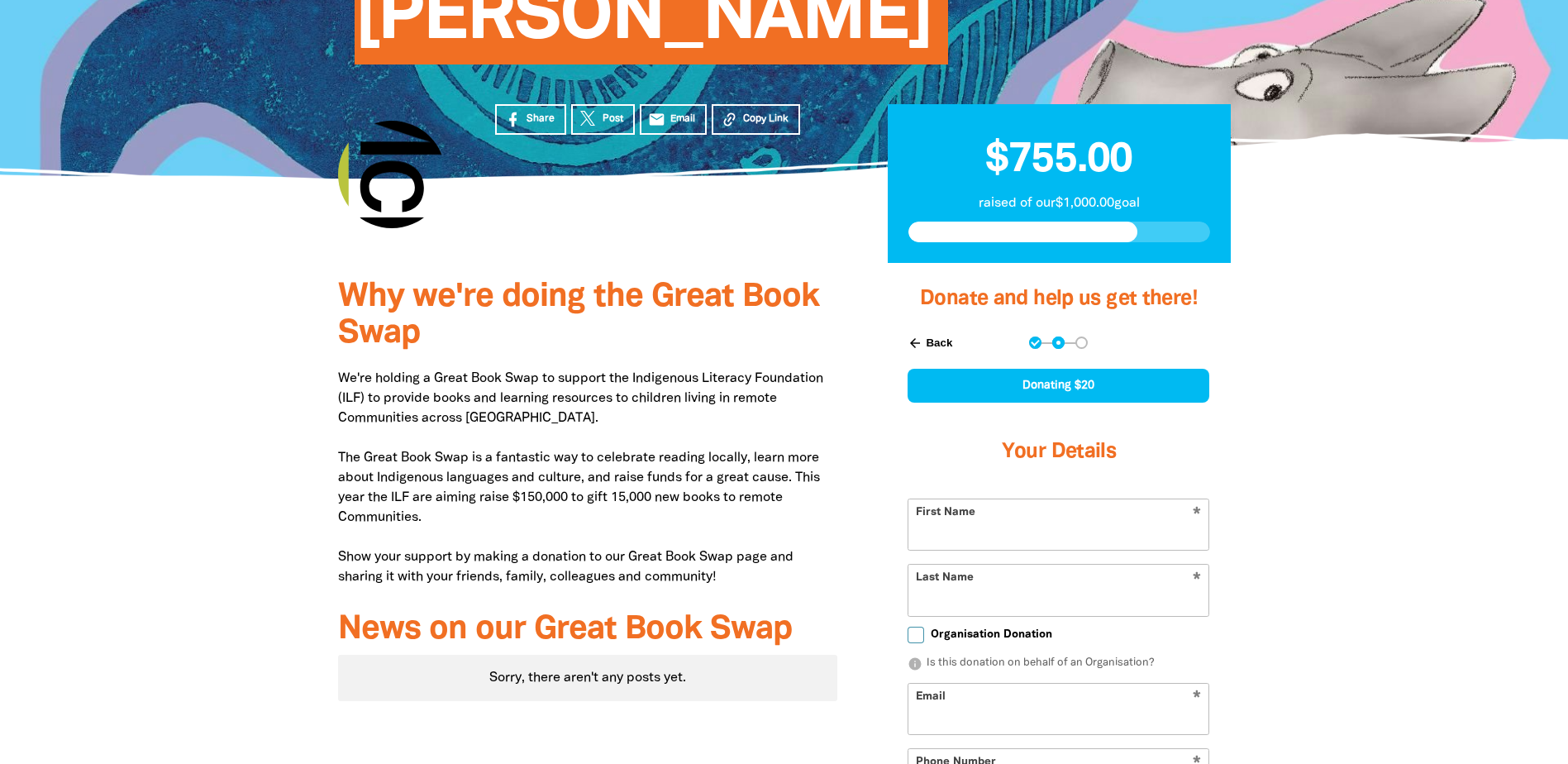
click at [1053, 499] on input "First Name" at bounding box center [1058, 524] width 300 height 51
type input "[PERSON_NAME]"
type input "Kaur"
type input "[EMAIL_ADDRESS][DOMAIN_NAME]"
type input "[PHONE_NUMBER]"
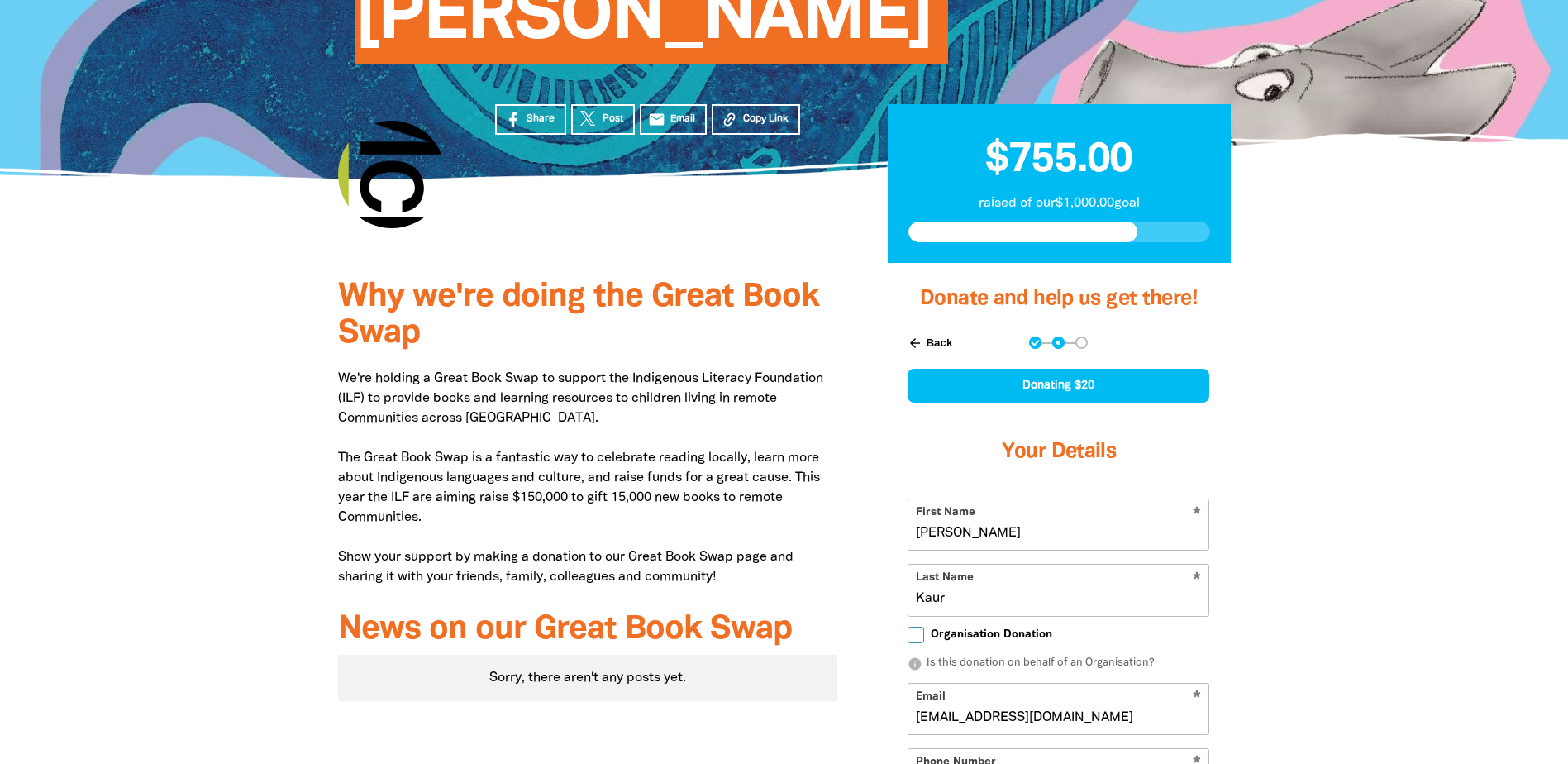
type input "[STREET_ADDRESS]"
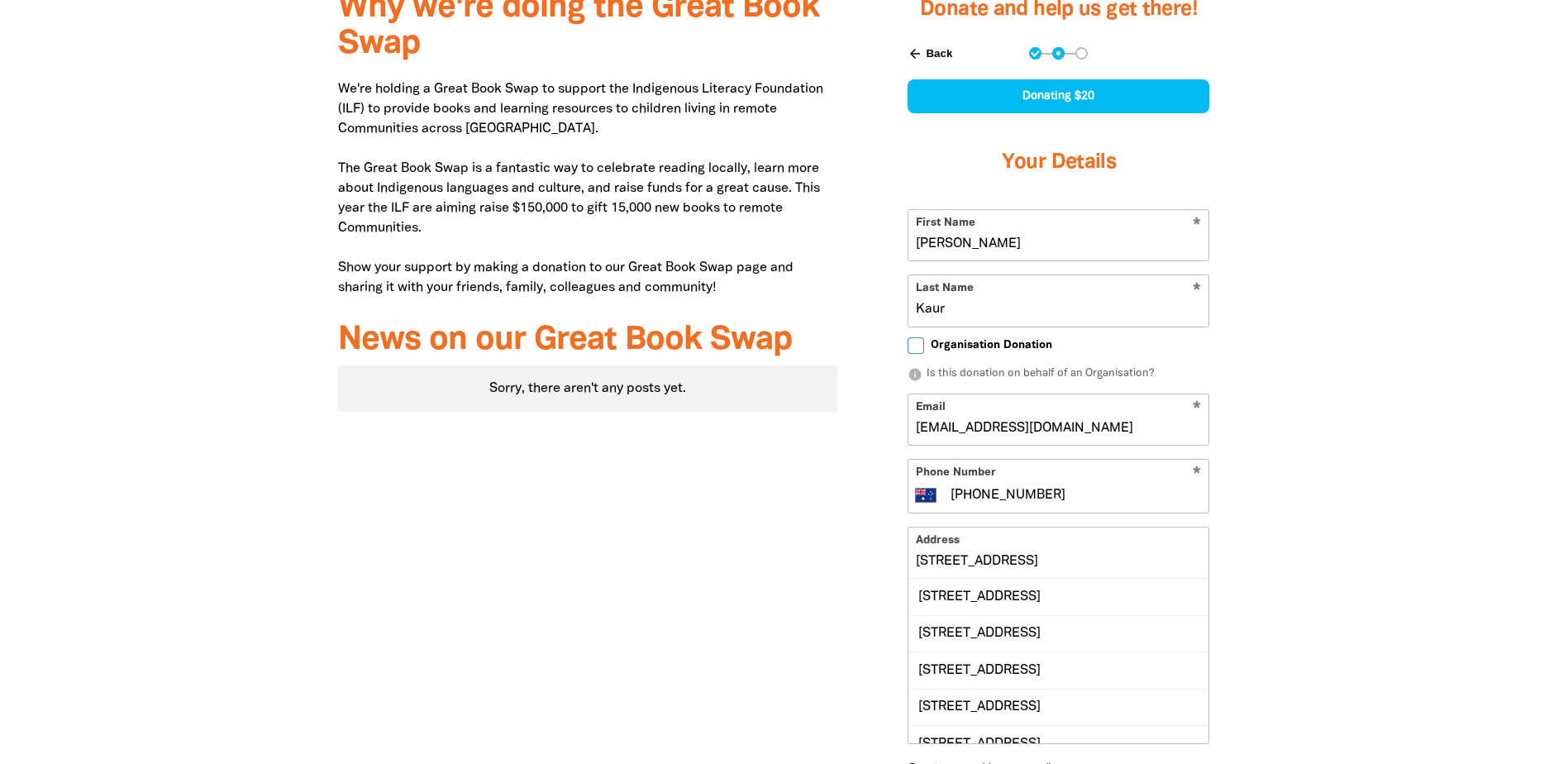
scroll to position [744, 0]
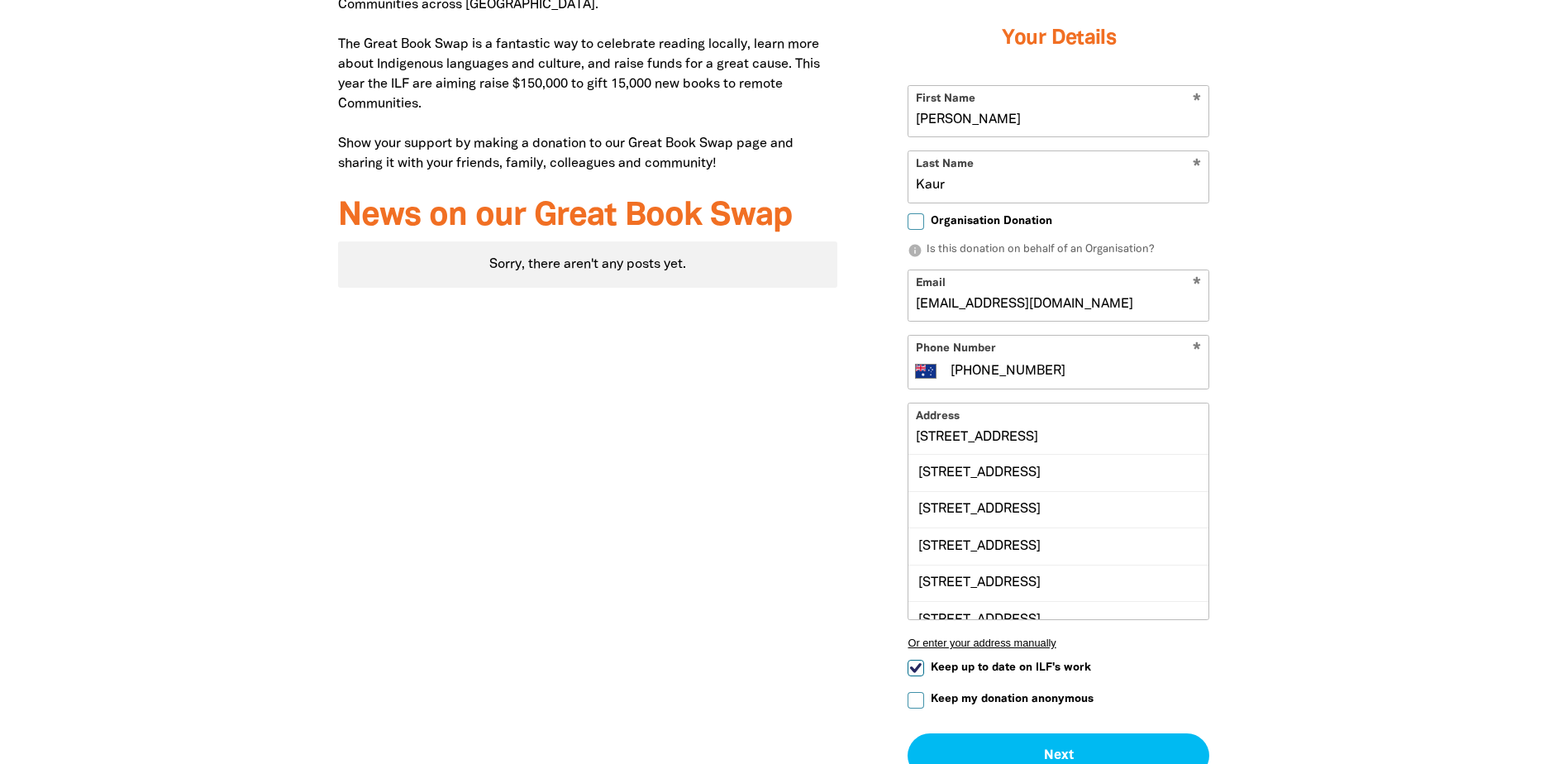
click at [959, 403] on input "[STREET_ADDRESS]" at bounding box center [1058, 428] width 300 height 51
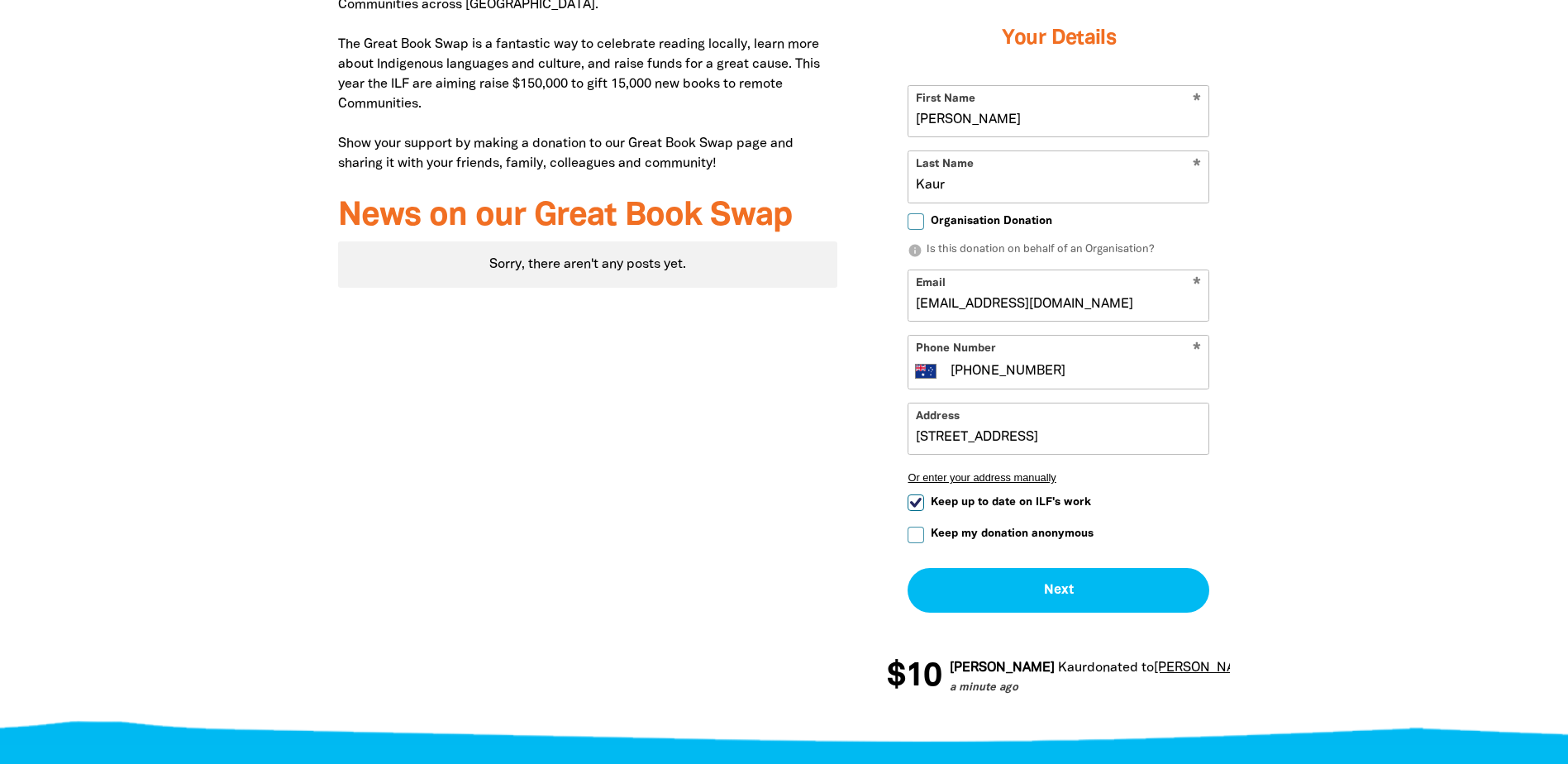
click at [663, 386] on div "Why we're doing the Great Book Swap We're holding a Great Book Swap to support …" at bounding box center [588, 293] width 550 height 887
click at [919, 494] on input "Keep up to date on ILF's work" at bounding box center [915, 502] width 16 height 16
checkbox input "false"
click at [1058, 568] on button "Next chevron_right" at bounding box center [1058, 590] width 301 height 45
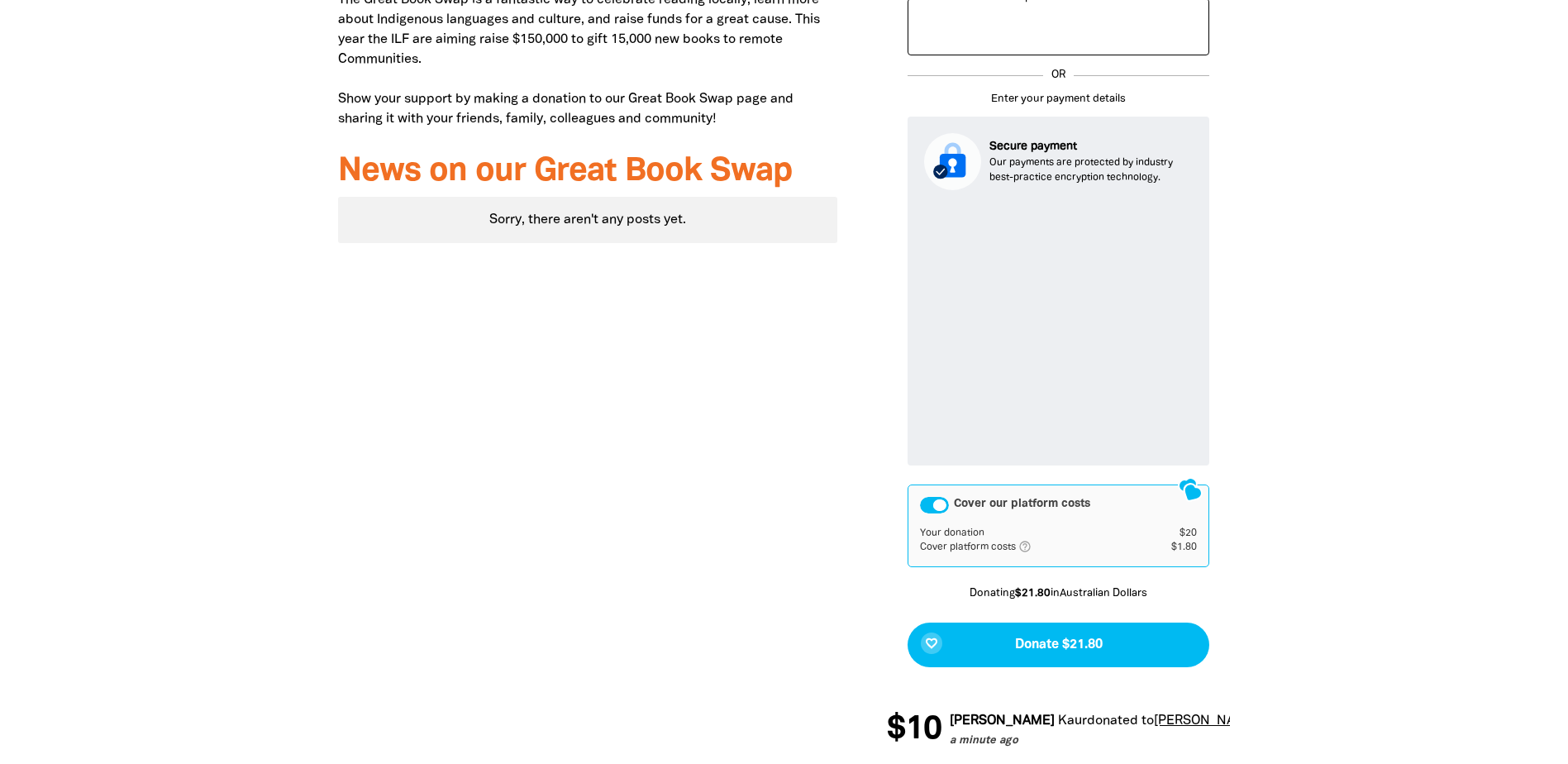
scroll to position [790, 0]
click at [929, 496] on div "Cover our platform costs" at bounding box center [934, 504] width 29 height 16
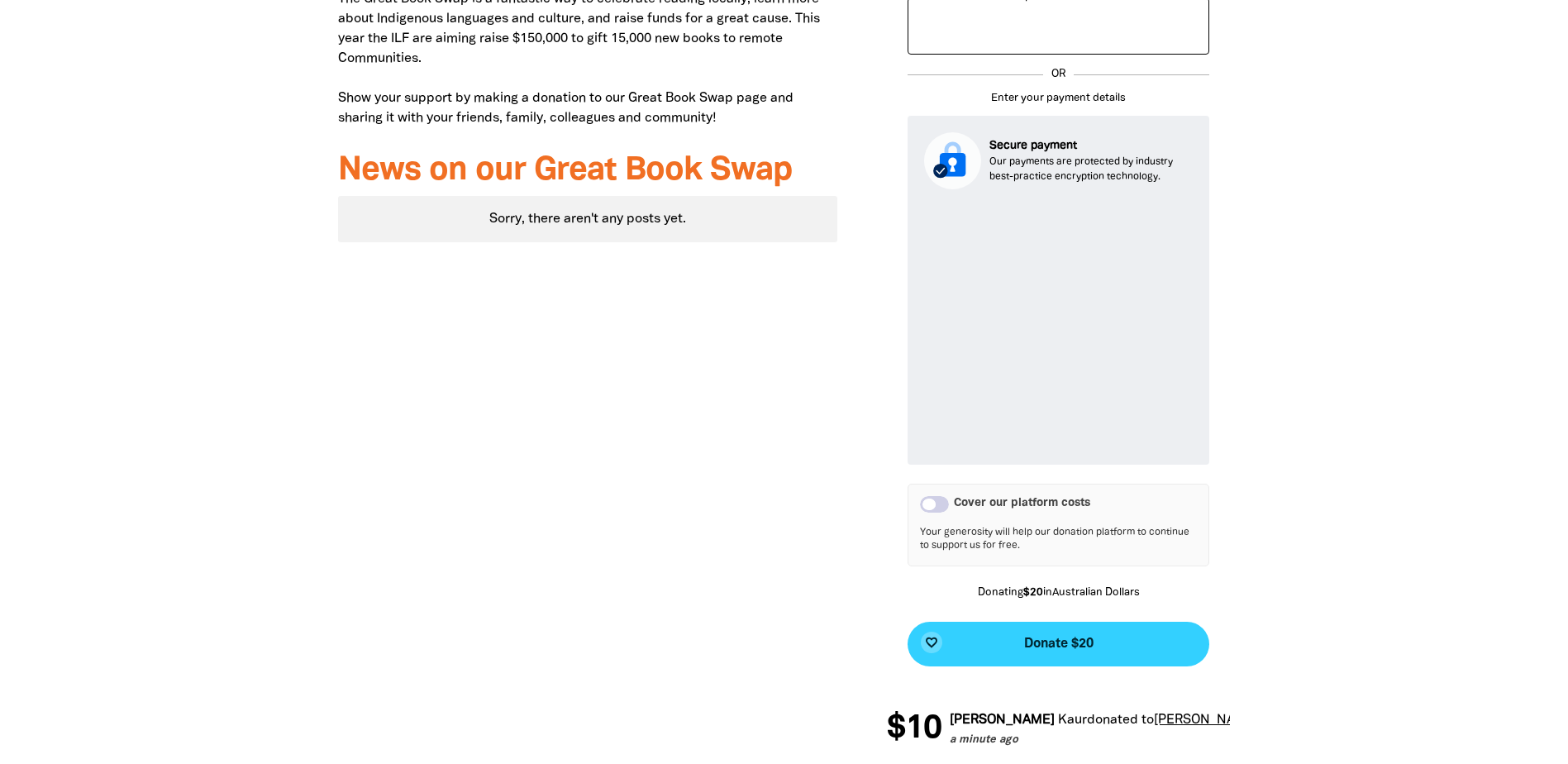
click at [1065, 637] on span "Donate $20" at bounding box center [1058, 643] width 69 height 13
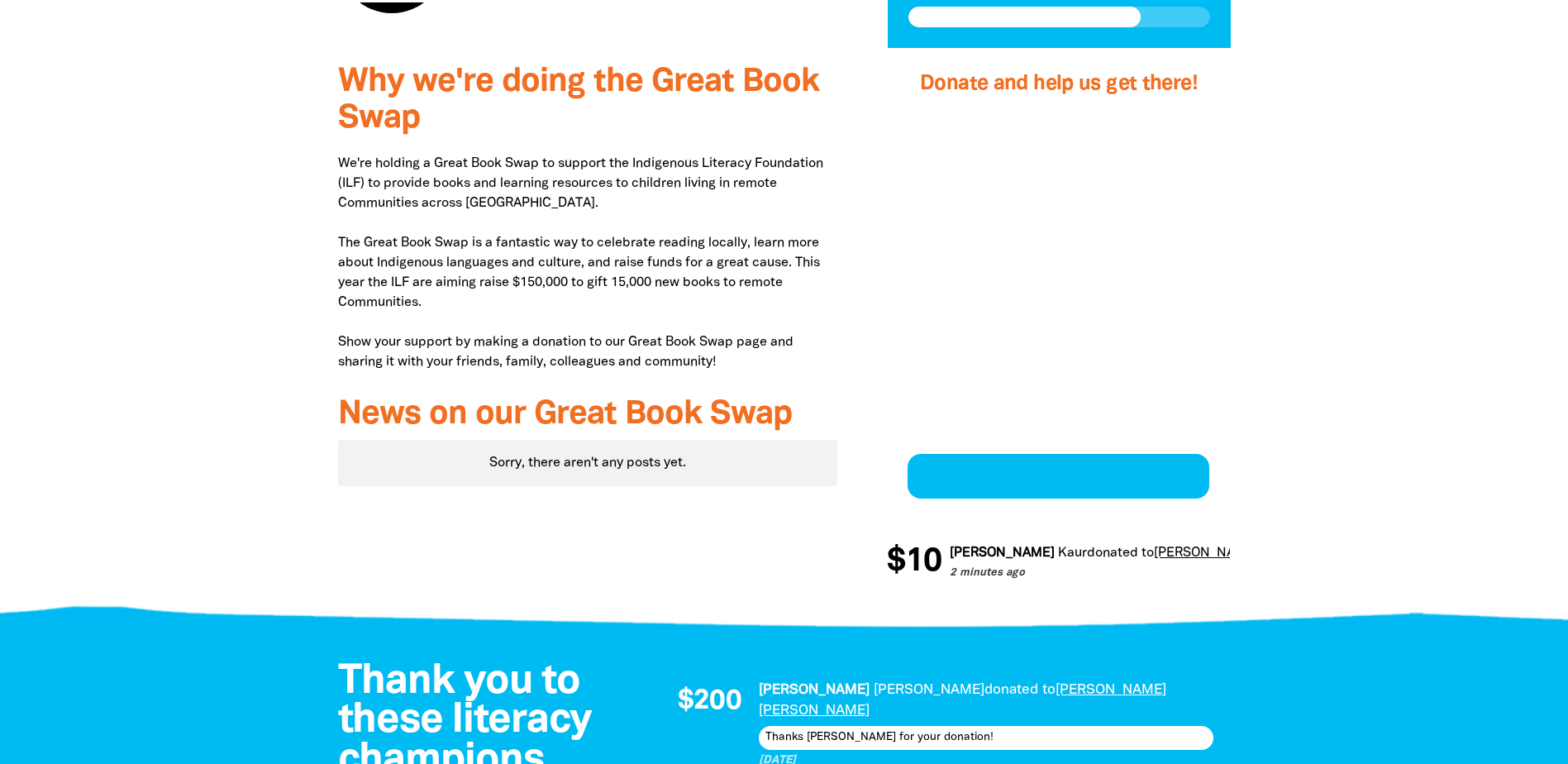
scroll to position [534, 0]
